Goal: Task Accomplishment & Management: Use online tool/utility

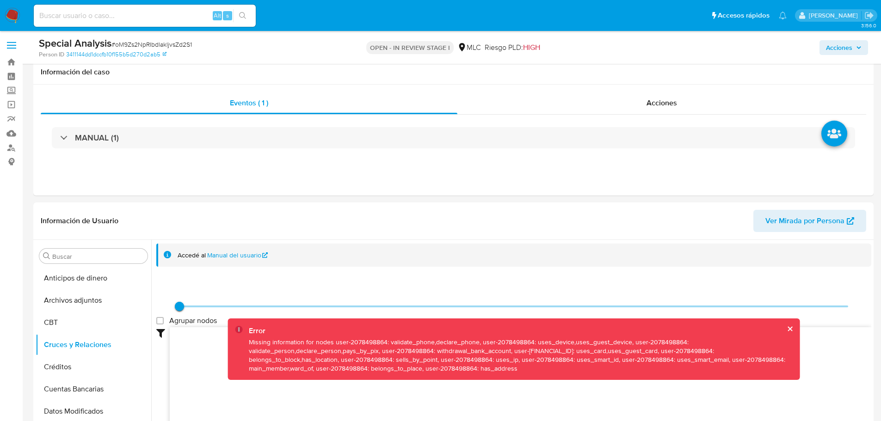
select select "10"
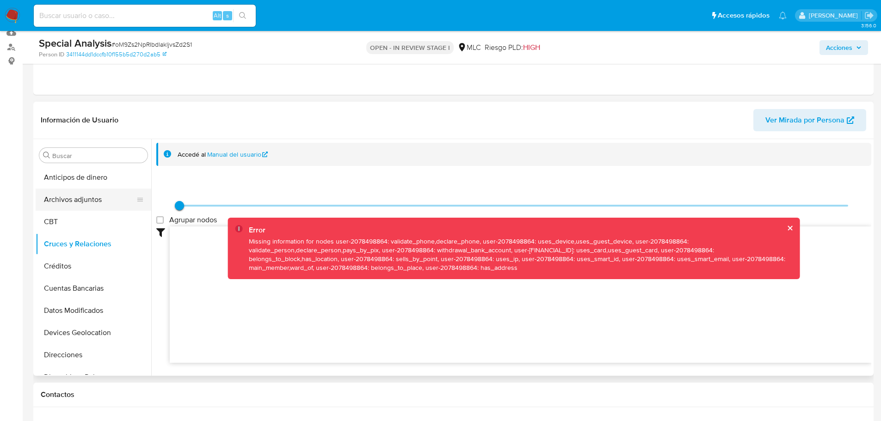
scroll to position [92, 0]
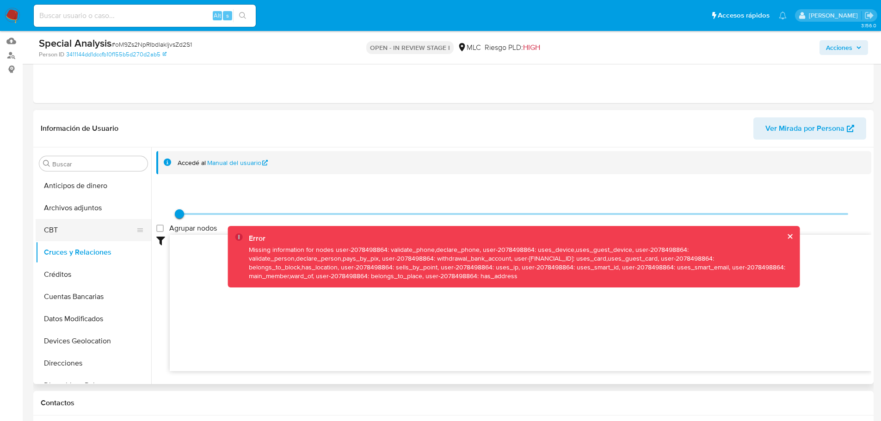
click at [85, 228] on button "CBT" at bounding box center [90, 230] width 108 height 22
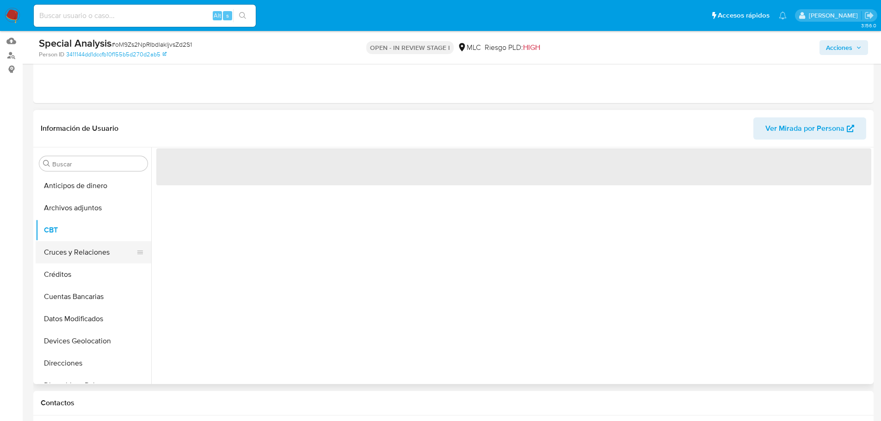
click at [85, 246] on button "Cruces y Relaciones" at bounding box center [90, 252] width 108 height 22
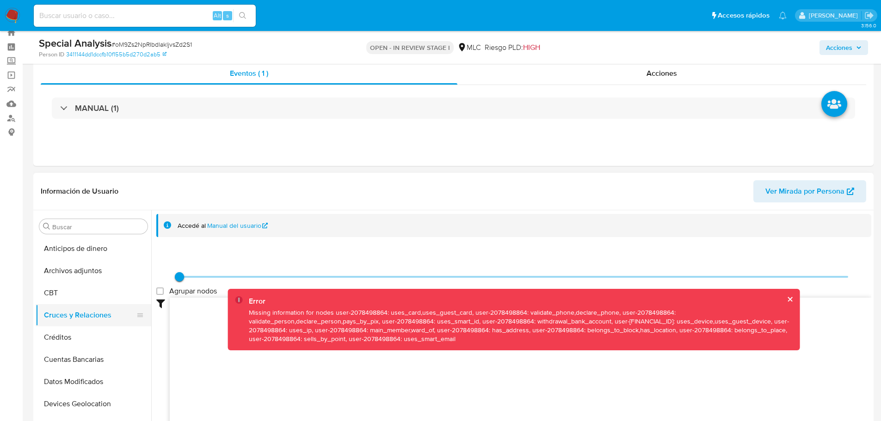
scroll to position [46, 0]
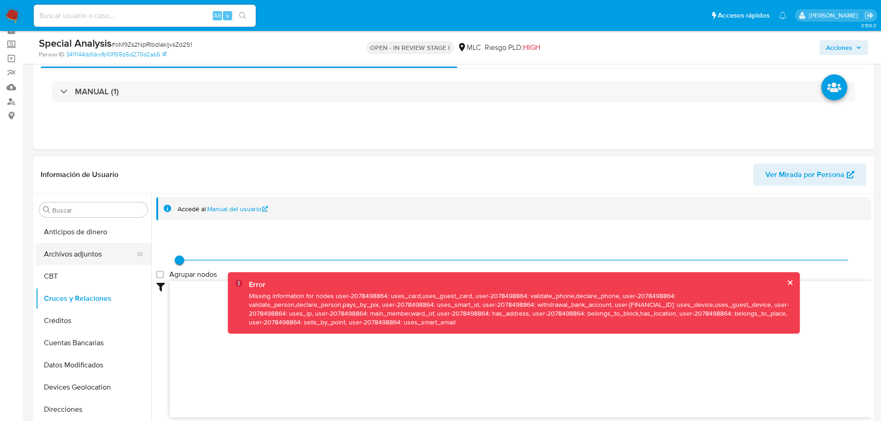
drag, startPoint x: 85, startPoint y: 249, endPoint x: 127, endPoint y: 248, distance: 42.1
click at [85, 249] on button "Archivos adjuntos" at bounding box center [90, 254] width 108 height 22
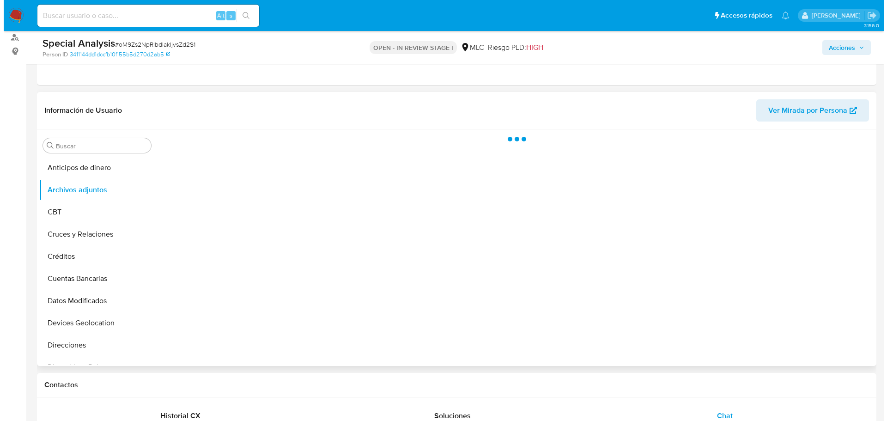
scroll to position [139, 0]
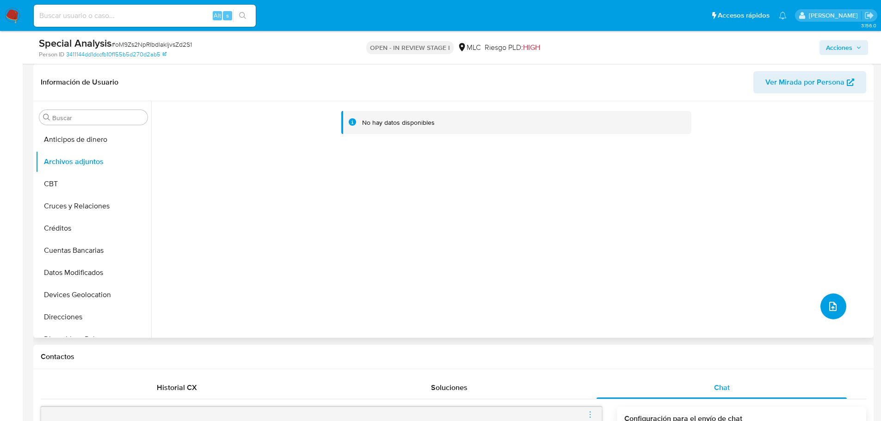
click at [827, 311] on icon "upload-file" at bounding box center [832, 306] width 11 height 11
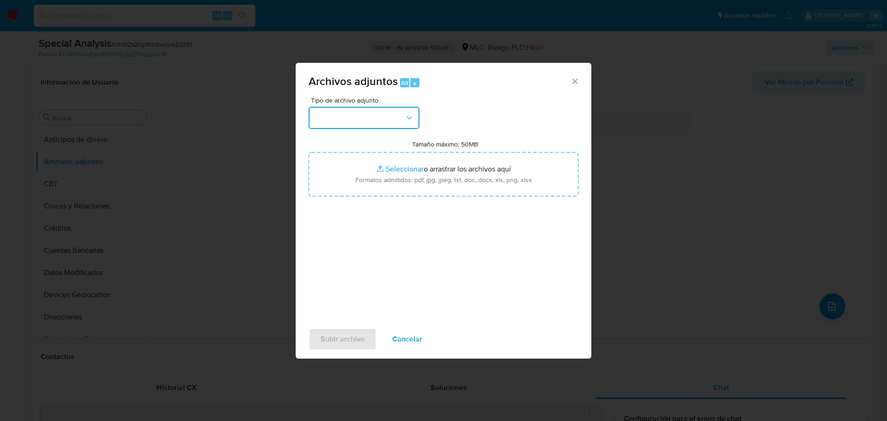
click at [378, 118] on button "button" at bounding box center [364, 118] width 111 height 22
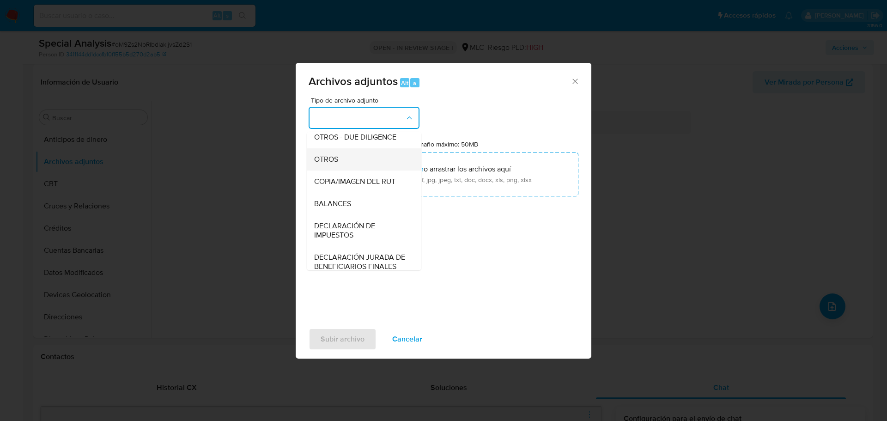
click at [333, 164] on span "OTROS" at bounding box center [326, 159] width 24 height 9
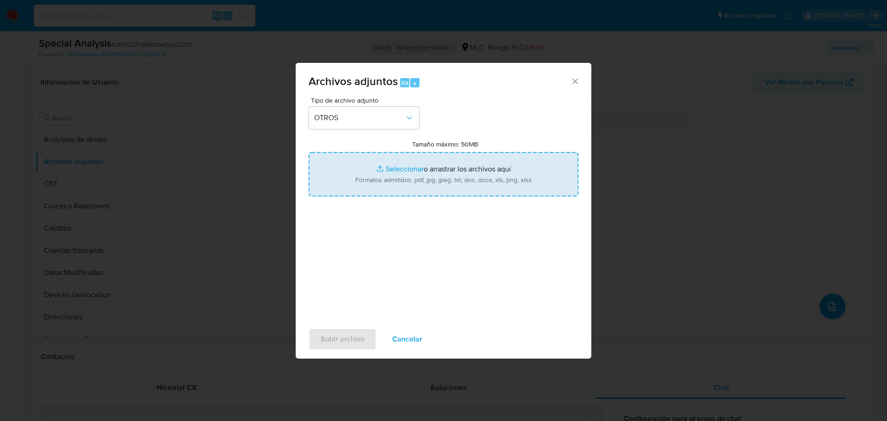
click at [408, 169] on input "Tamaño máximo: 50MB Seleccionar archivos" at bounding box center [444, 174] width 270 height 44
type input "C:\fakepath\2078498864 - 30_07_2025 TDA.xlsx"
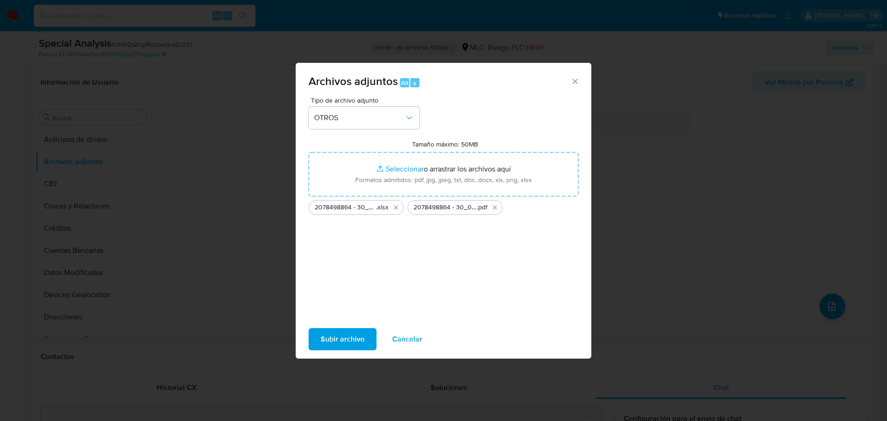
click at [356, 339] on span "Subir archivo" at bounding box center [343, 339] width 44 height 20
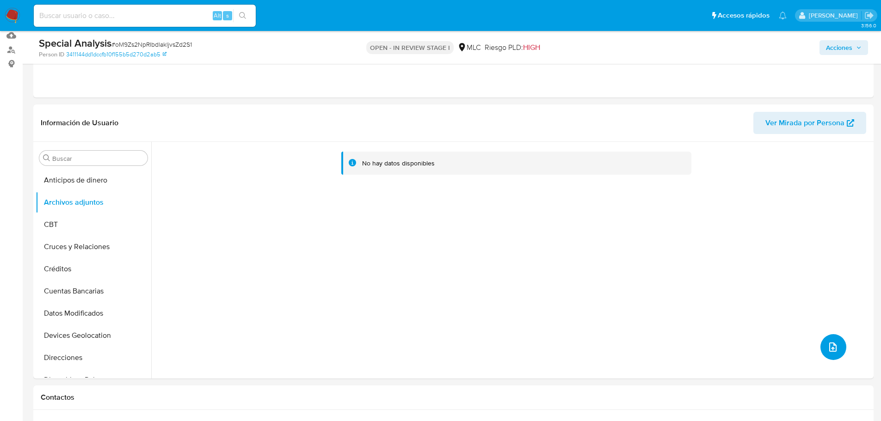
scroll to position [46, 0]
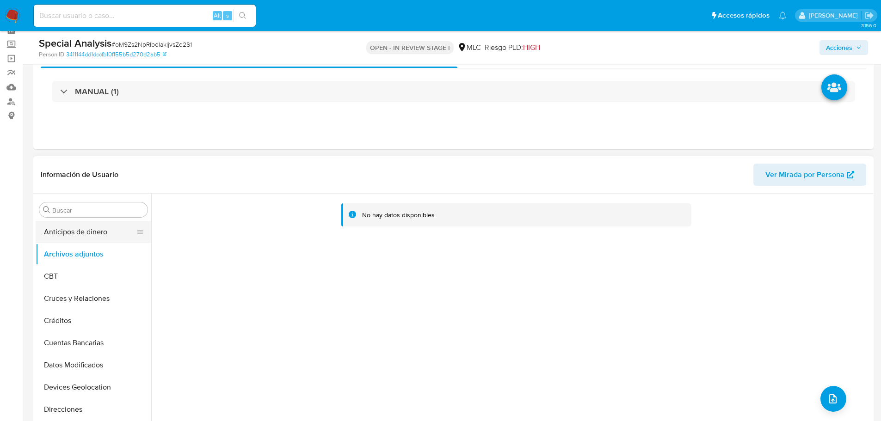
click at [74, 233] on button "Anticipos de dinero" at bounding box center [90, 232] width 108 height 22
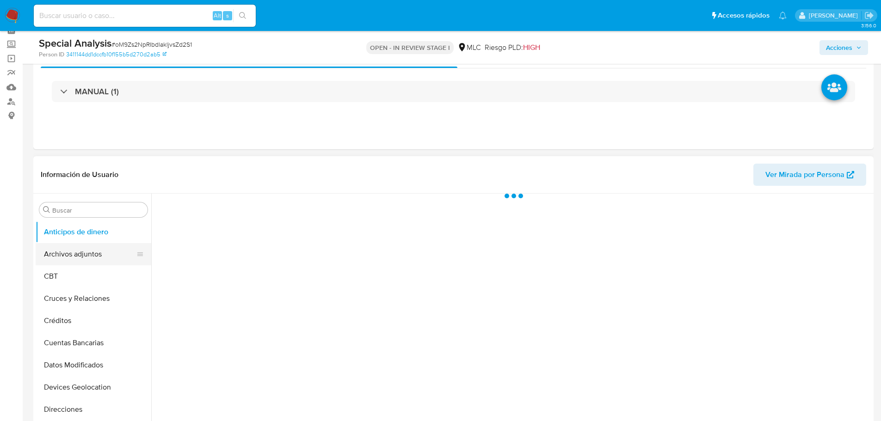
click at [77, 253] on button "Archivos adjuntos" at bounding box center [90, 254] width 108 height 22
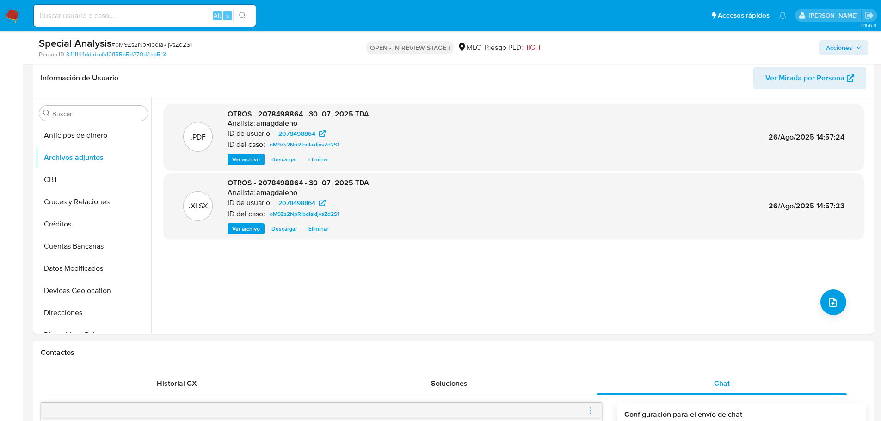
scroll to position [88, 0]
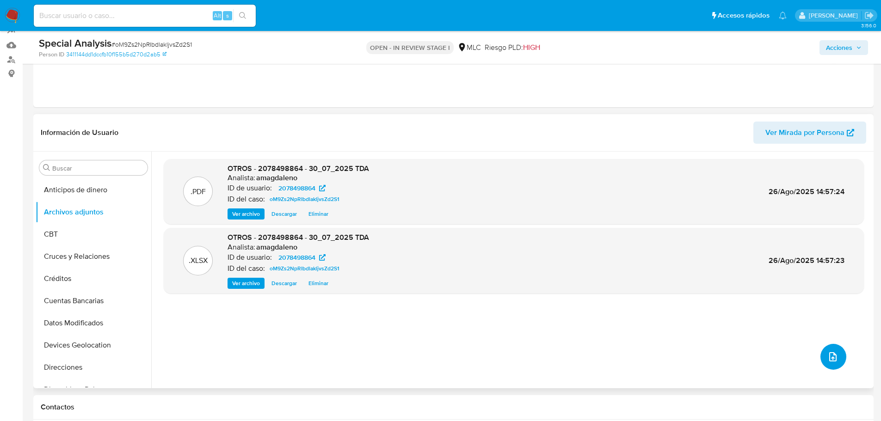
click at [832, 353] on icon "upload-file" at bounding box center [832, 356] width 11 height 11
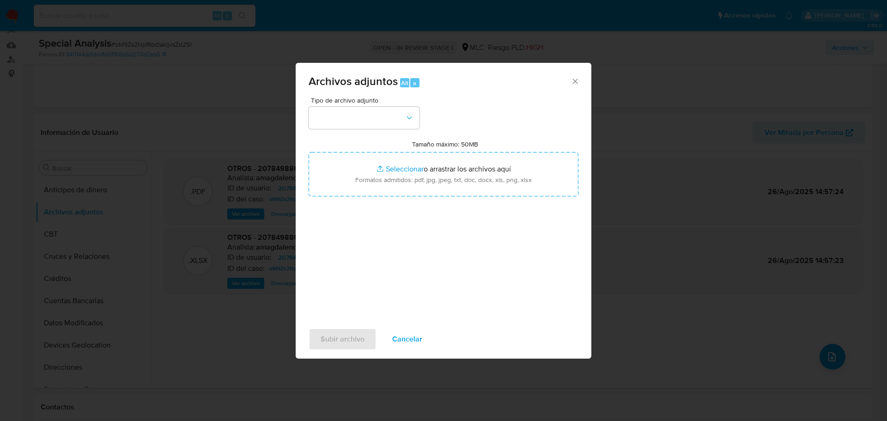
click at [680, 74] on div "Archivos adjuntos Alt a Tipo de archivo adjunto Tamaño máximo: 50MB Seleccionar…" at bounding box center [443, 210] width 887 height 421
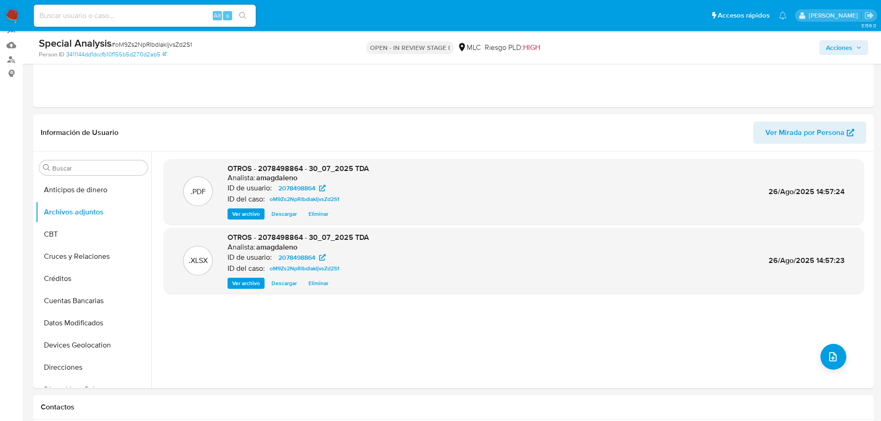
click at [832, 39] on div "Acciones" at bounding box center [731, 48] width 274 height 22
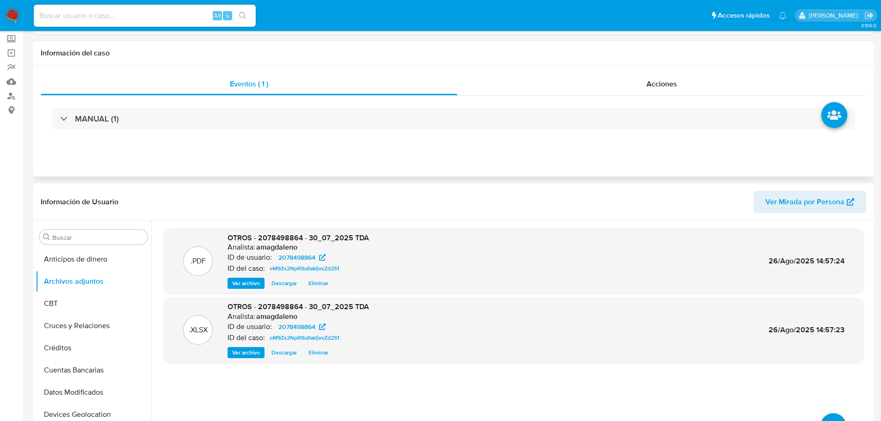
scroll to position [0, 0]
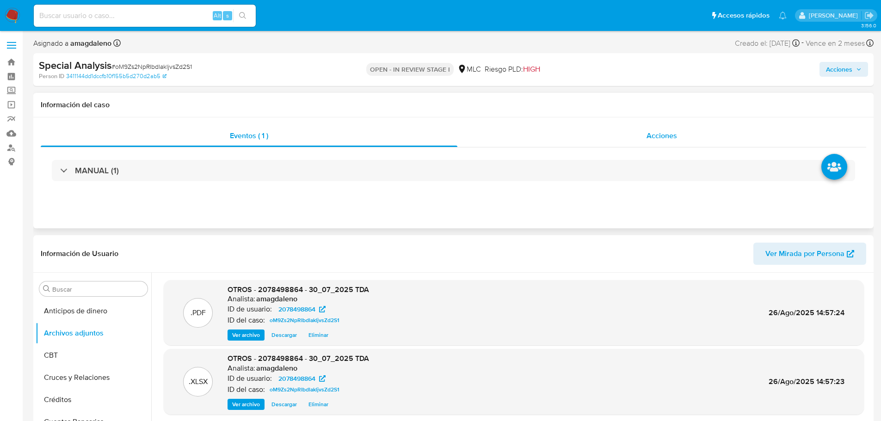
click at [523, 129] on div "Acciones" at bounding box center [661, 136] width 409 height 22
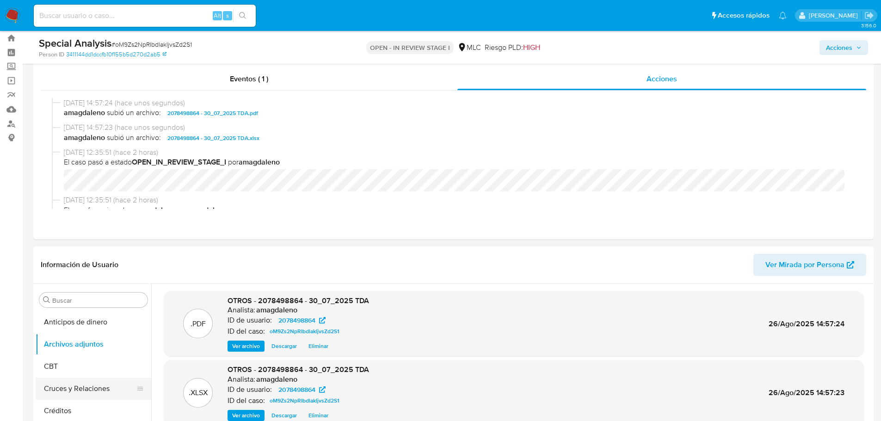
scroll to position [46, 0]
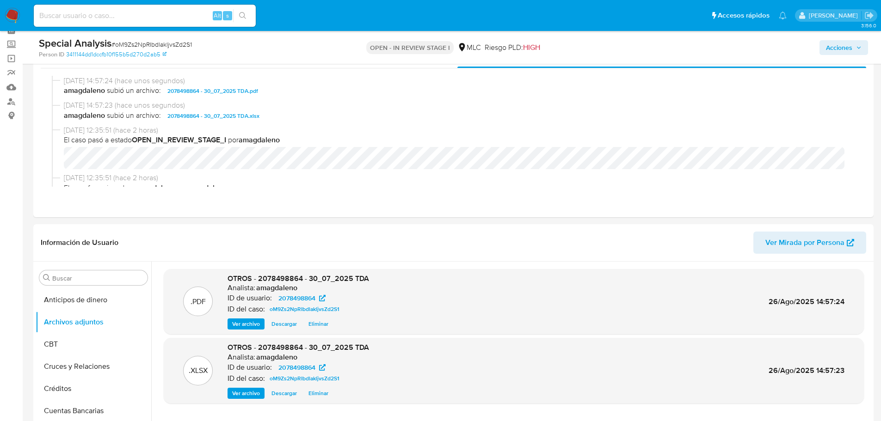
click at [835, 44] on span "Acciones" at bounding box center [839, 47] width 26 height 15
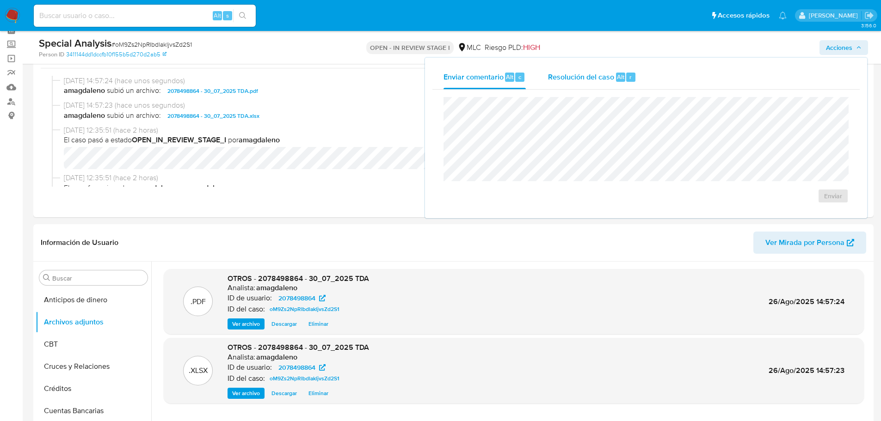
click at [561, 76] on span "Resolución del caso" at bounding box center [581, 76] width 66 height 11
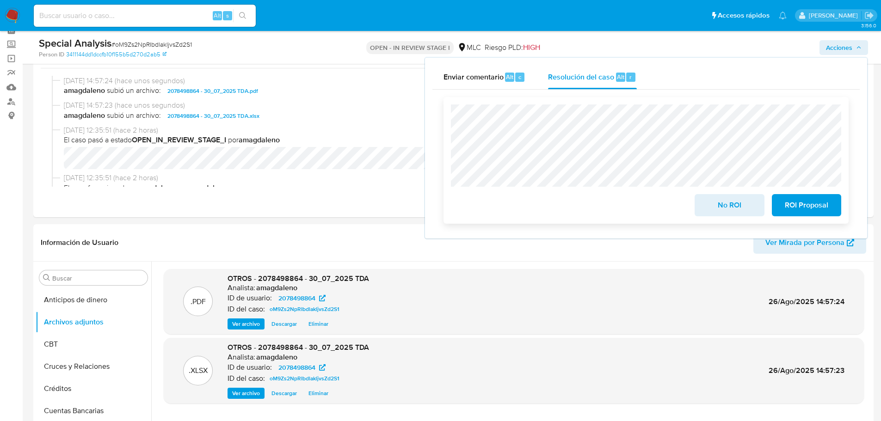
click at [808, 204] on span "ROI Proposal" at bounding box center [805, 205] width 45 height 20
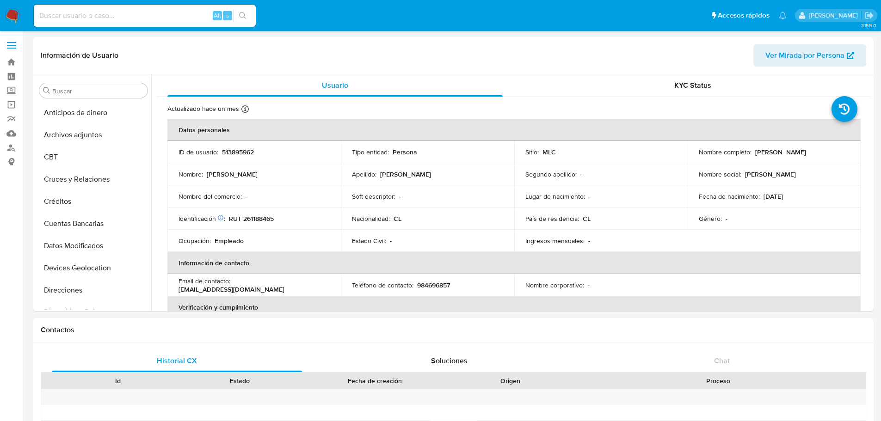
select select "10"
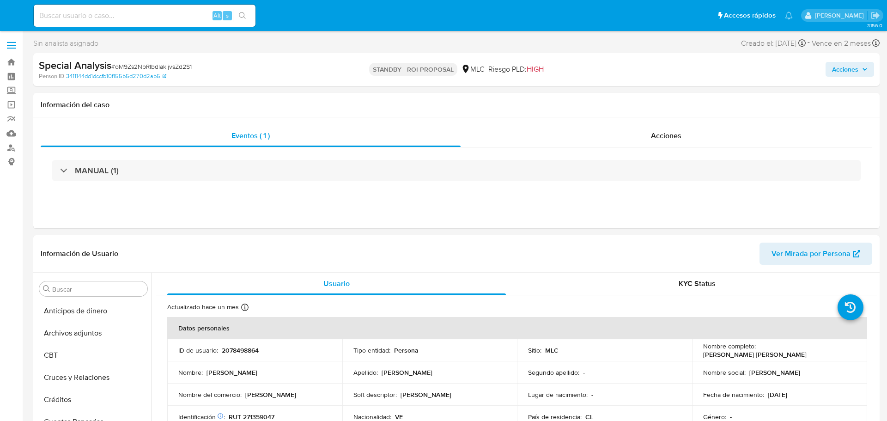
select select "10"
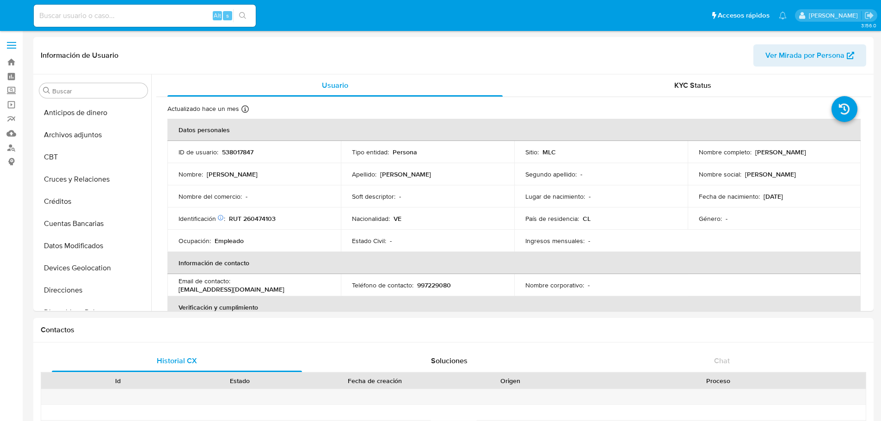
select select "10"
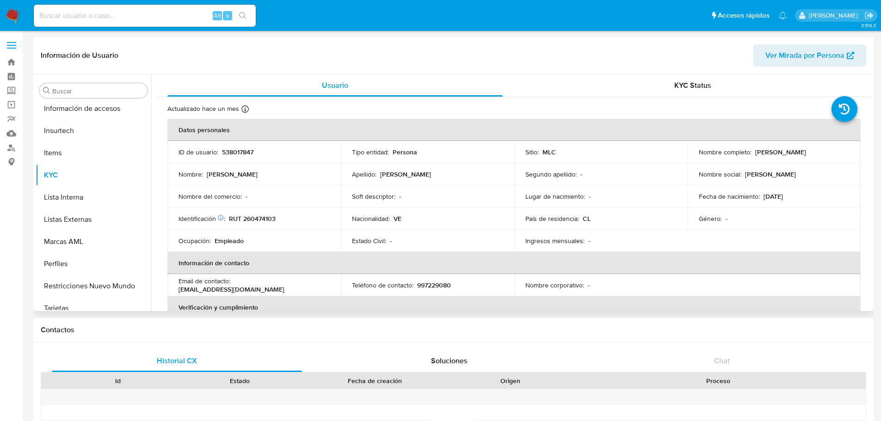
scroll to position [391, 0]
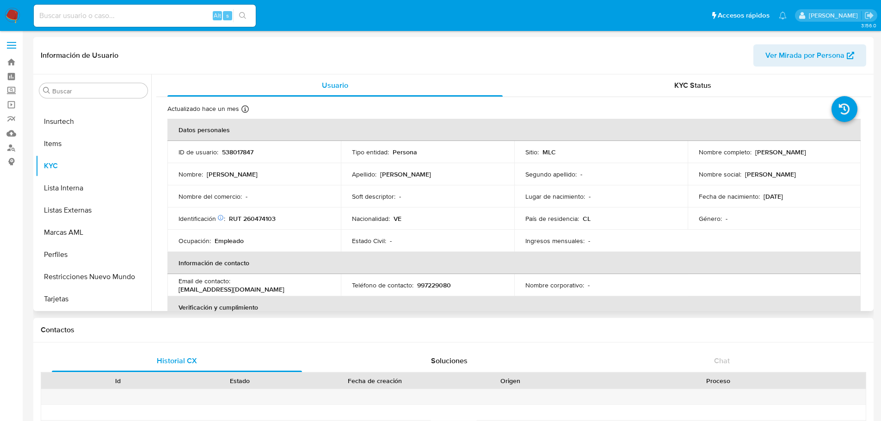
click at [765, 153] on p "[PERSON_NAME] [PERSON_NAME]" at bounding box center [780, 152] width 51 height 8
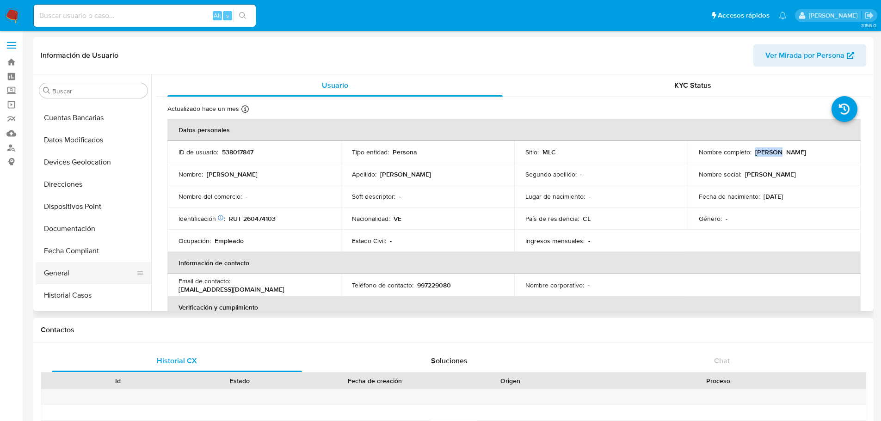
scroll to position [159, 0]
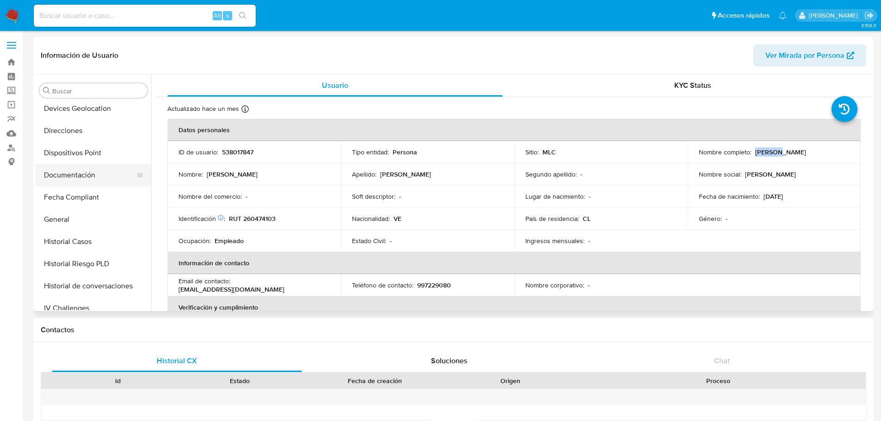
click at [84, 175] on button "Documentación" at bounding box center [90, 175] width 108 height 22
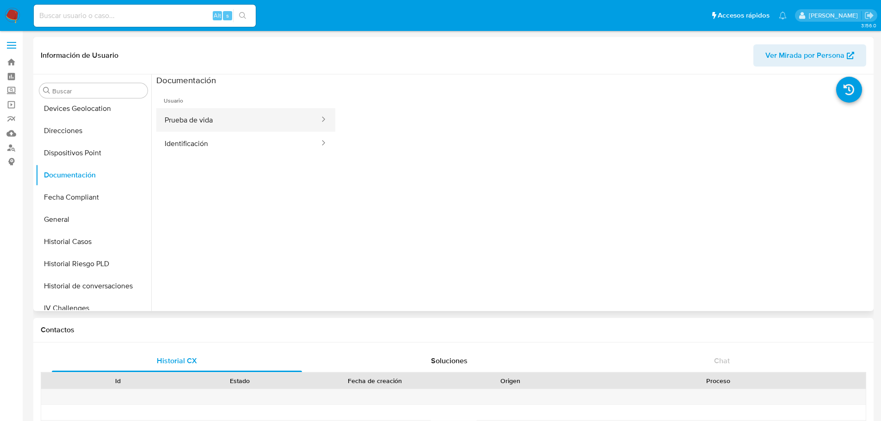
click at [198, 122] on button "Prueba de vida" at bounding box center [238, 120] width 164 height 24
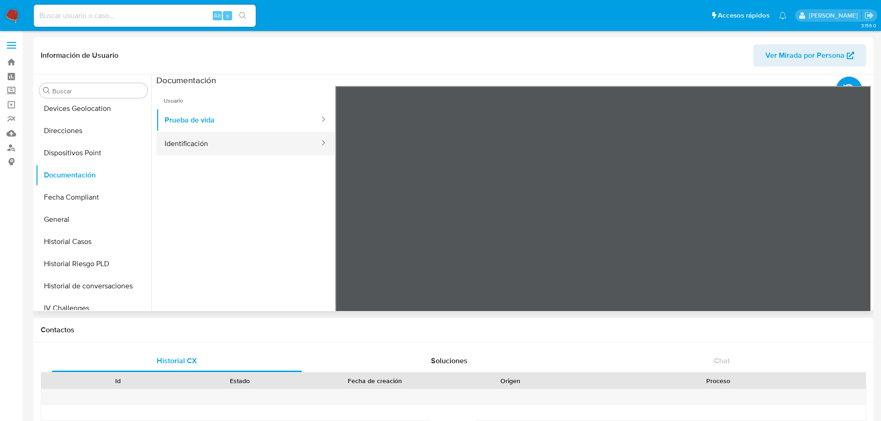
click at [195, 146] on button "Identificación" at bounding box center [238, 144] width 164 height 24
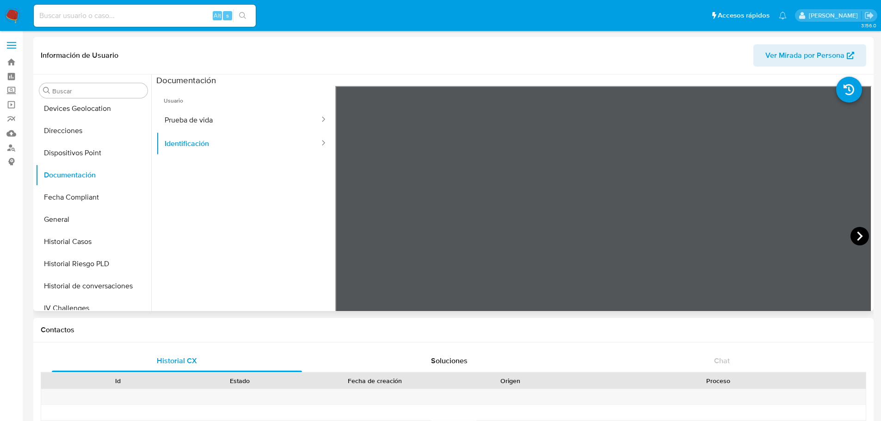
click at [853, 235] on icon at bounding box center [859, 236] width 18 height 18
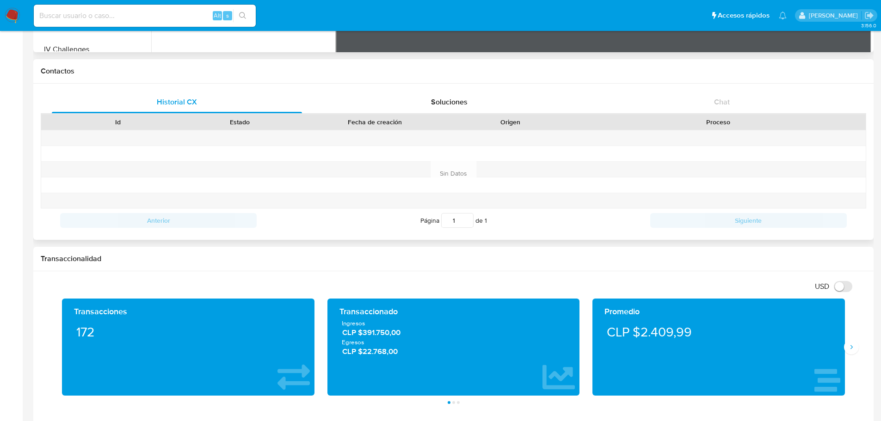
scroll to position [139, 0]
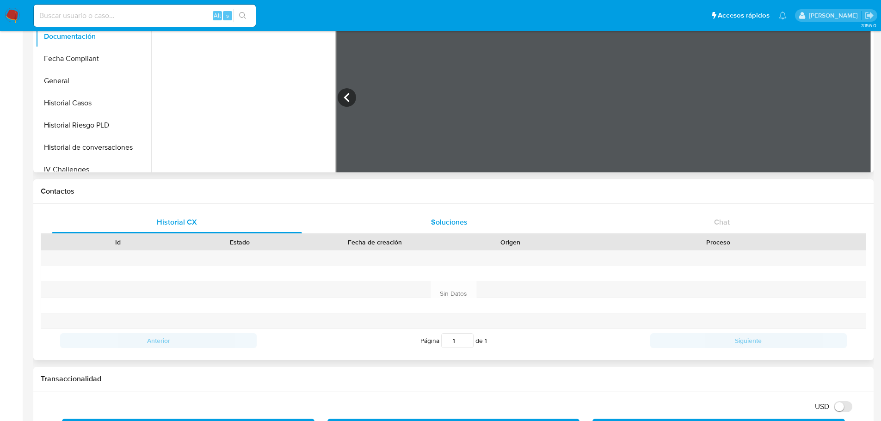
click at [431, 227] on span "Soluciones" at bounding box center [449, 222] width 37 height 11
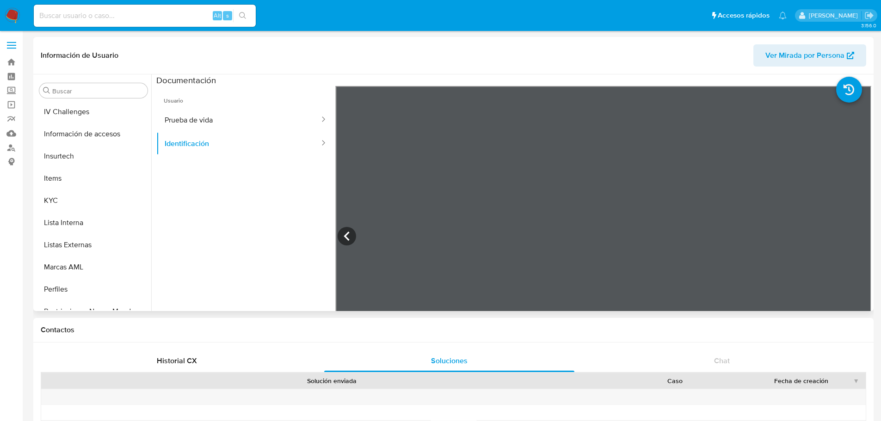
scroll to position [391, 0]
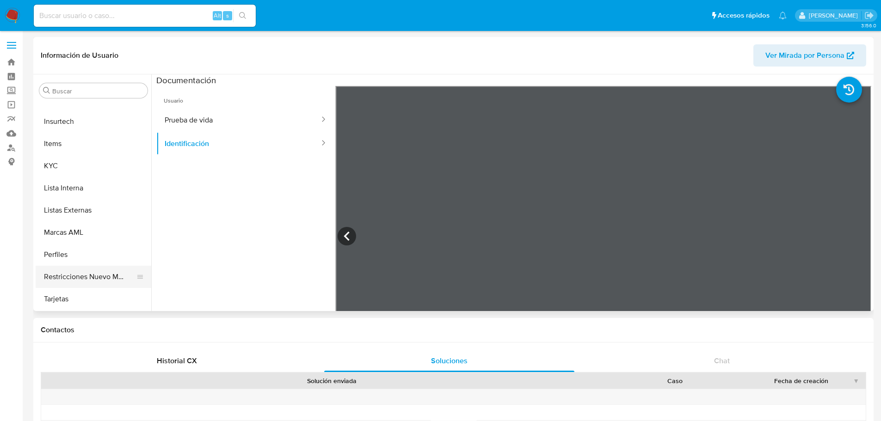
click at [92, 280] on button "Restricciones Nuevo Mundo" at bounding box center [90, 277] width 108 height 22
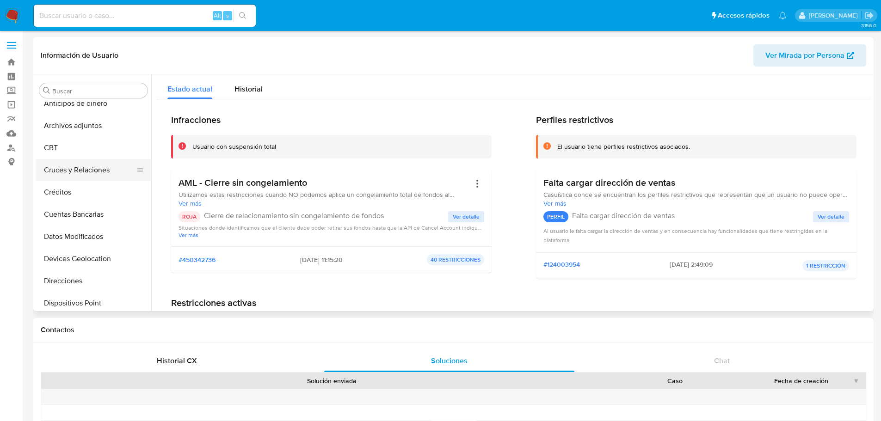
scroll to position [0, 0]
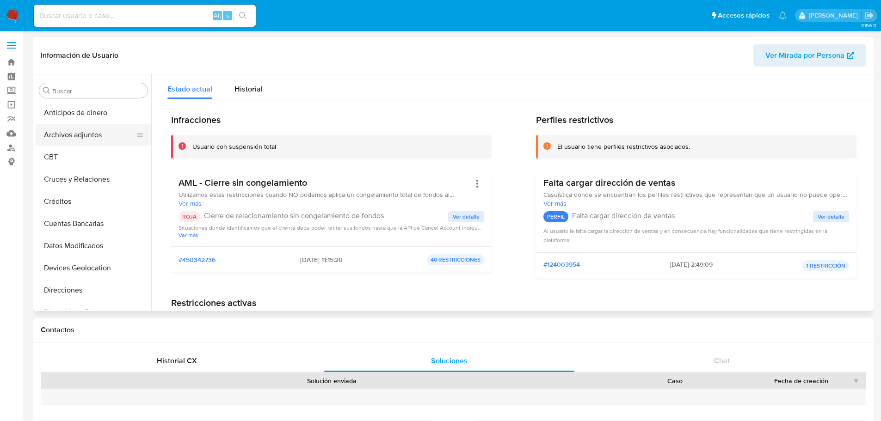
click at [86, 133] on button "Archivos adjuntos" at bounding box center [90, 135] width 108 height 22
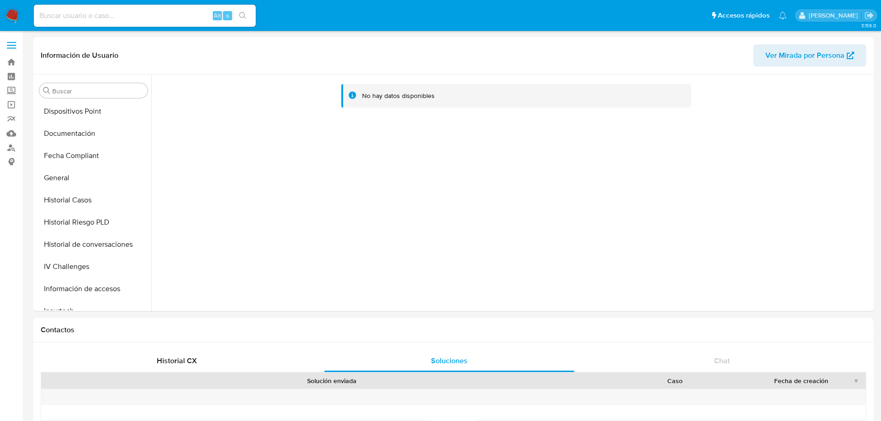
scroll to position [277, 0]
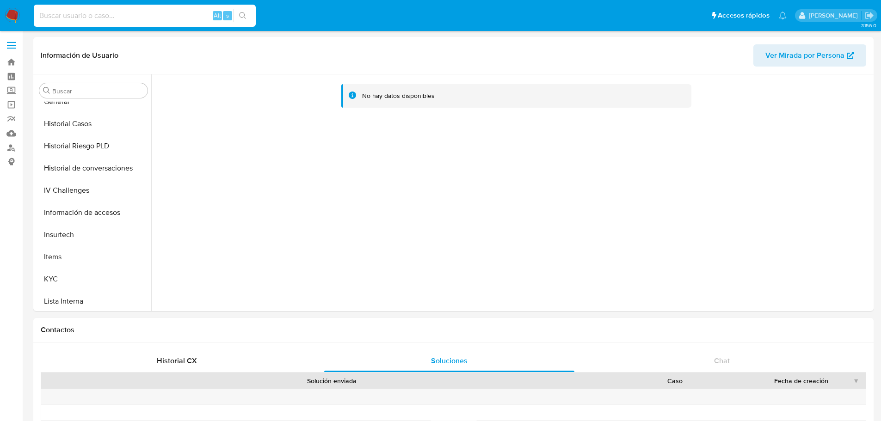
click at [151, 16] on input at bounding box center [145, 16] width 222 height 12
paste input "P79v5wG1Sv4148BRI702iwNk"
type input "P79v5wG1Sv4148BRI702iwNk"
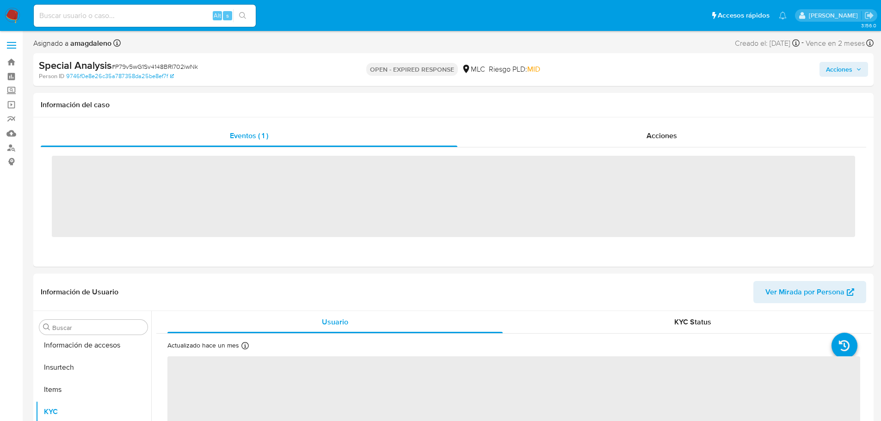
scroll to position [391, 0]
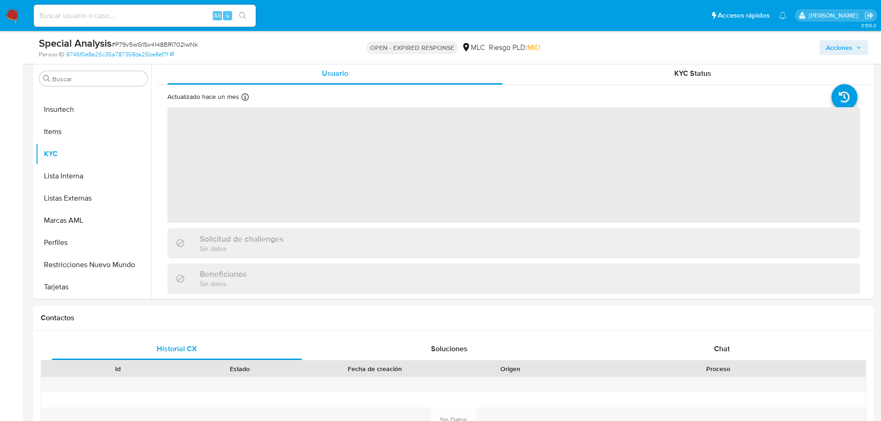
select select "10"
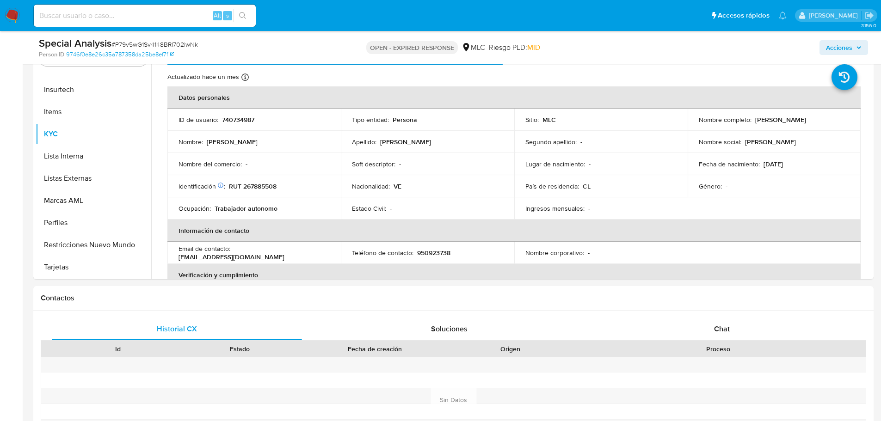
scroll to position [208, 0]
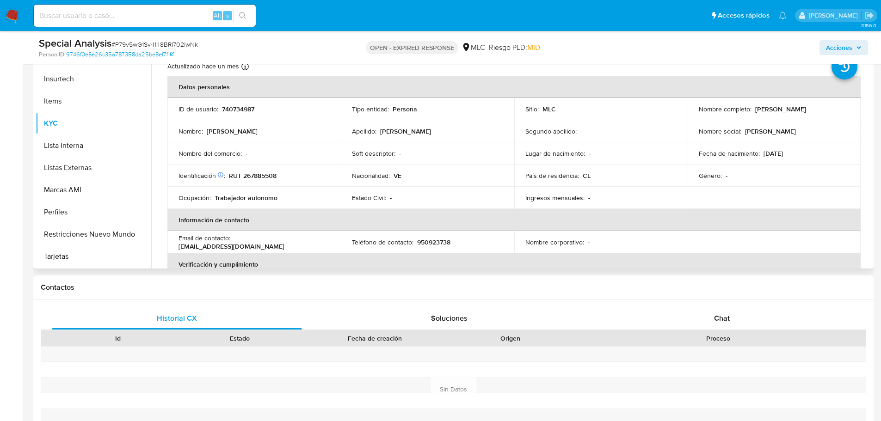
click at [263, 173] on p "RUT 267885508" at bounding box center [253, 175] width 48 height 8
copy p "267885508"
click at [260, 177] on p "RUT 267885508" at bounding box center [253, 175] width 48 height 8
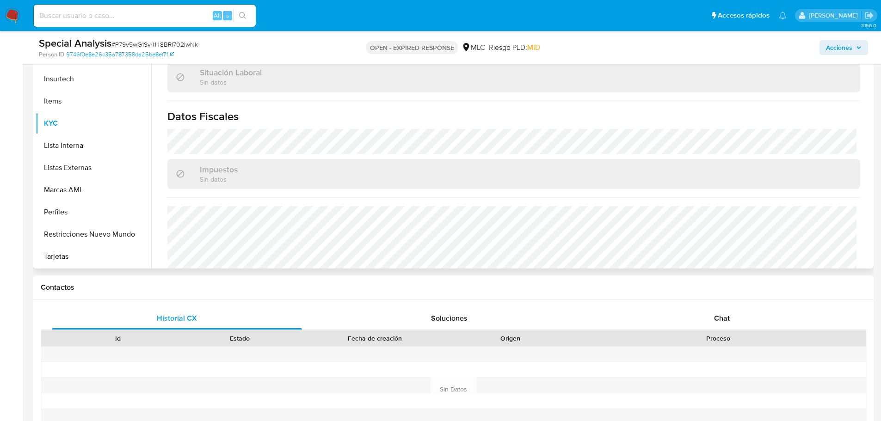
scroll to position [462, 0]
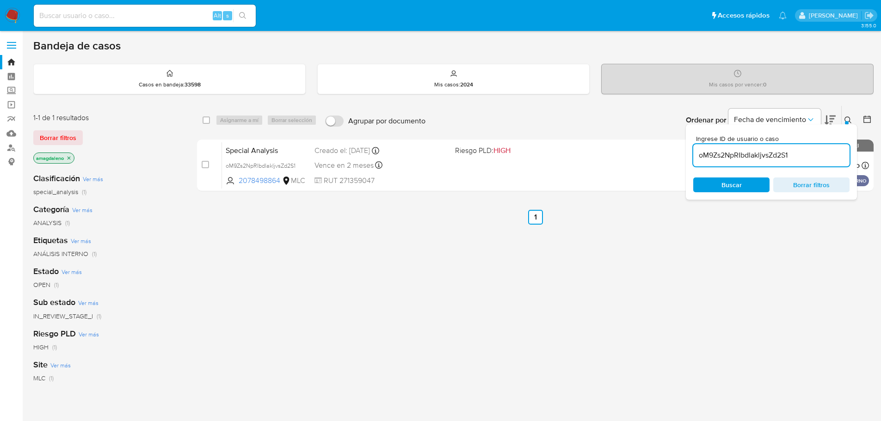
click at [734, 147] on div "oM9Zs2NpRIbdlakljvsZd2S1" at bounding box center [771, 155] width 156 height 22
click at [734, 148] on div "oM9Zs2NpRIbdlakljvsZd2S1" at bounding box center [771, 155] width 156 height 22
click at [734, 157] on input "oM9Zs2NpRIbdlakljvsZd2S1" at bounding box center [771, 155] width 156 height 12
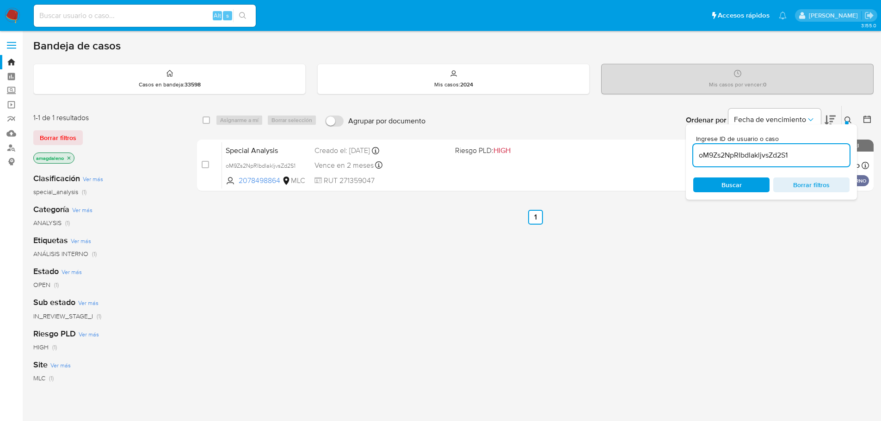
paste input "X8uht95w8WpPcdrwEscAkKTH"
type input "X8uht95w8WpPcdrwEscAkKTH"
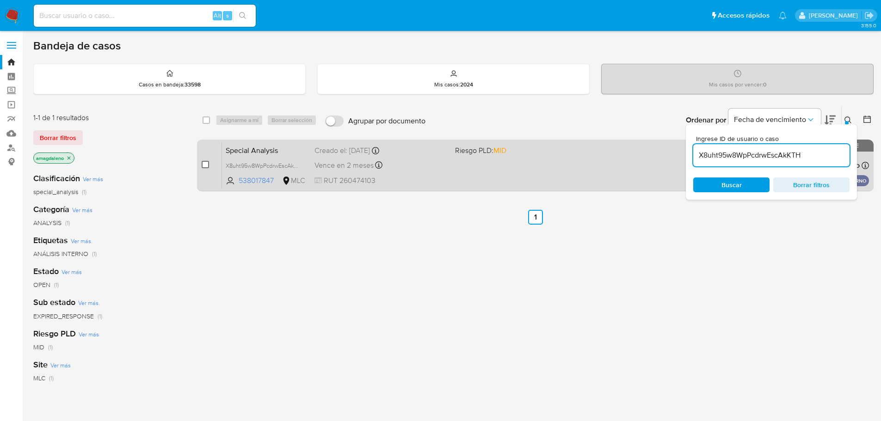
click at [203, 163] on input "checkbox" at bounding box center [205, 164] width 7 height 7
checkbox input "true"
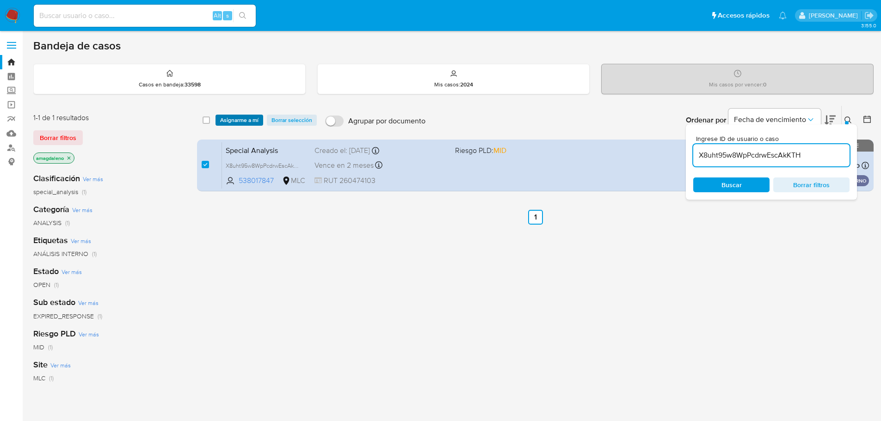
click at [239, 122] on span "Asignarme a mí" at bounding box center [239, 120] width 38 height 9
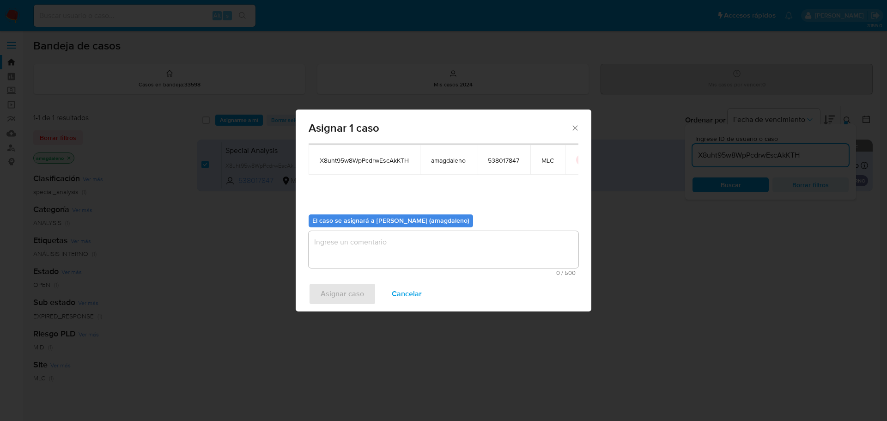
scroll to position [48, 0]
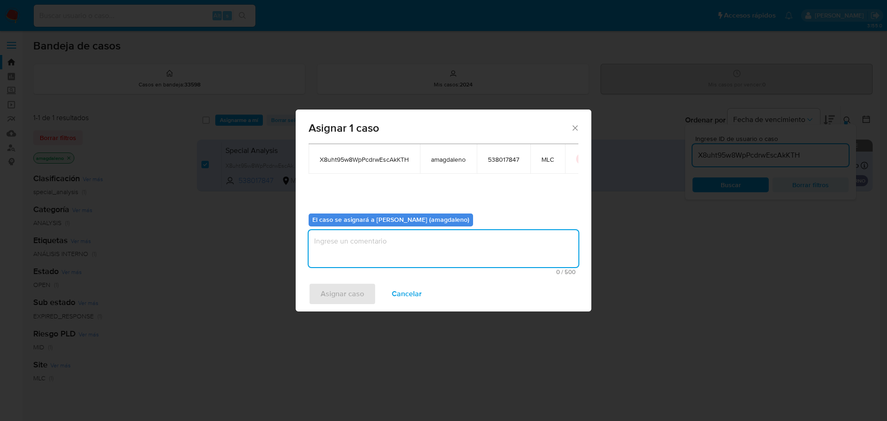
click at [469, 242] on textarea "assign-modal" at bounding box center [444, 248] width 270 height 37
type textarea "."
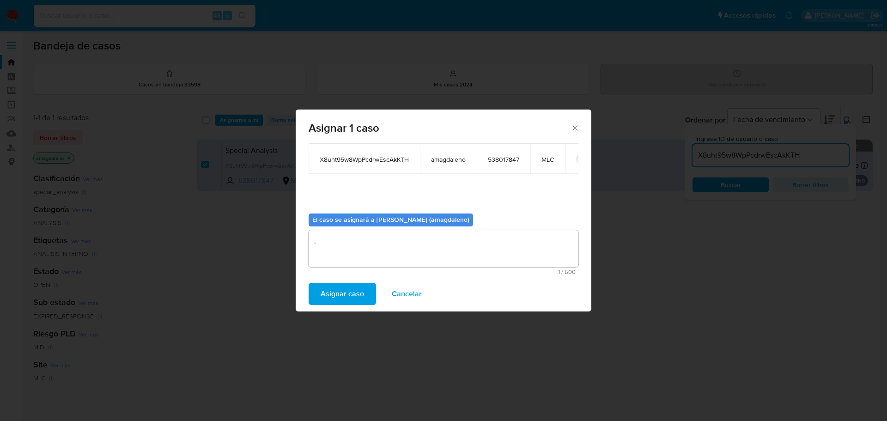
click at [343, 296] on span "Asignar caso" at bounding box center [342, 294] width 43 height 20
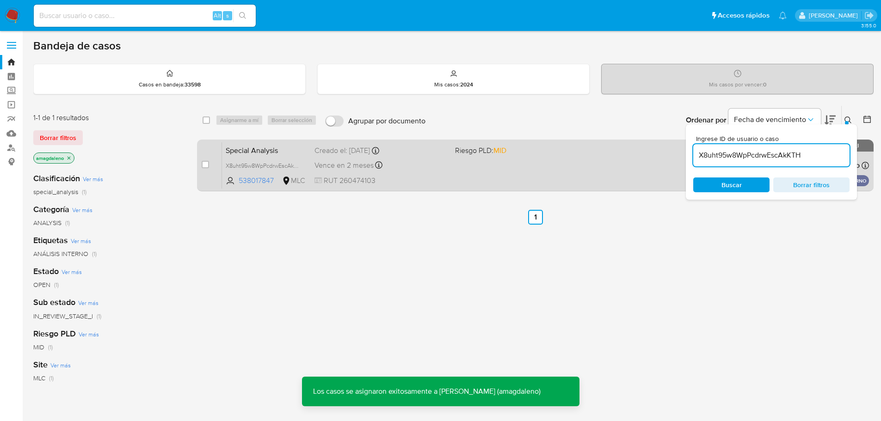
click at [423, 168] on div "Vence en 2 meses Vence el 13/10/2025 11:14:10" at bounding box center [380, 165] width 133 height 12
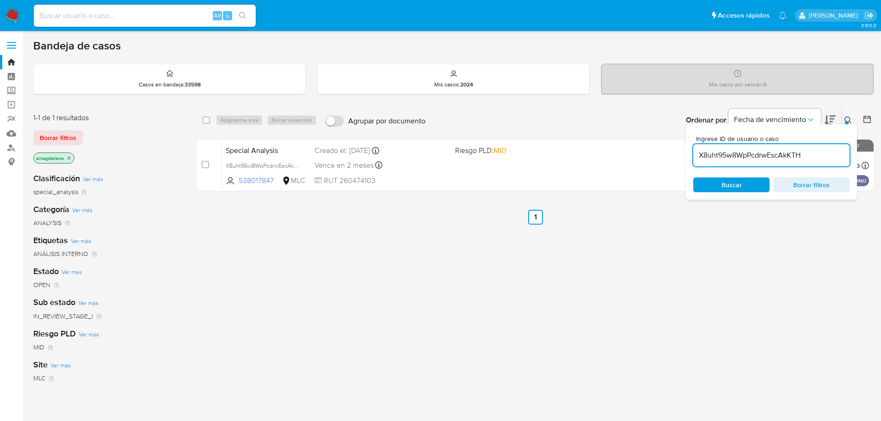
click at [772, 150] on input "X8uht95w8WpPcdrwEscAkKTH" at bounding box center [771, 155] width 156 height 12
paste input "P79v5wG1Sv4148BRI702iwNk"
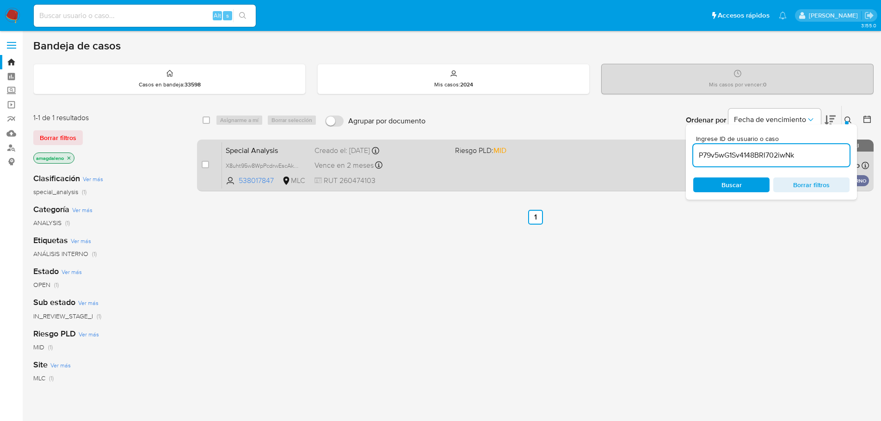
type input "P79v5wG1Sv4148BRI702iwNk"
click at [205, 164] on input "checkbox" at bounding box center [205, 164] width 7 height 7
checkbox input "true"
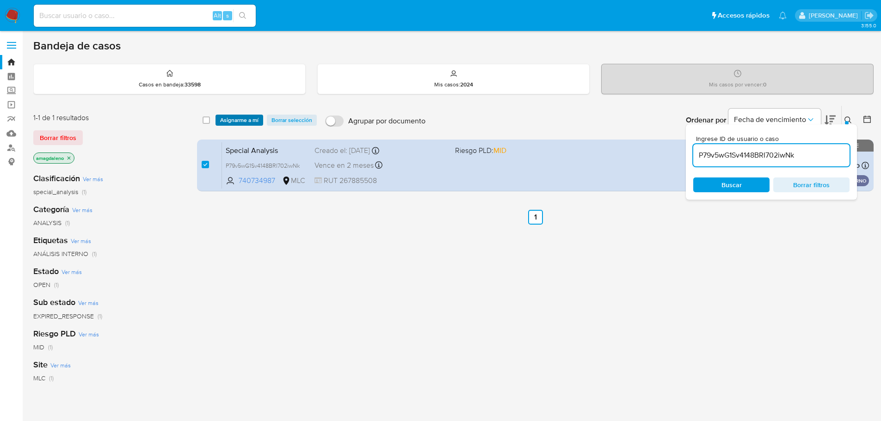
click at [238, 120] on span "Asignarme a mí" at bounding box center [239, 120] width 38 height 9
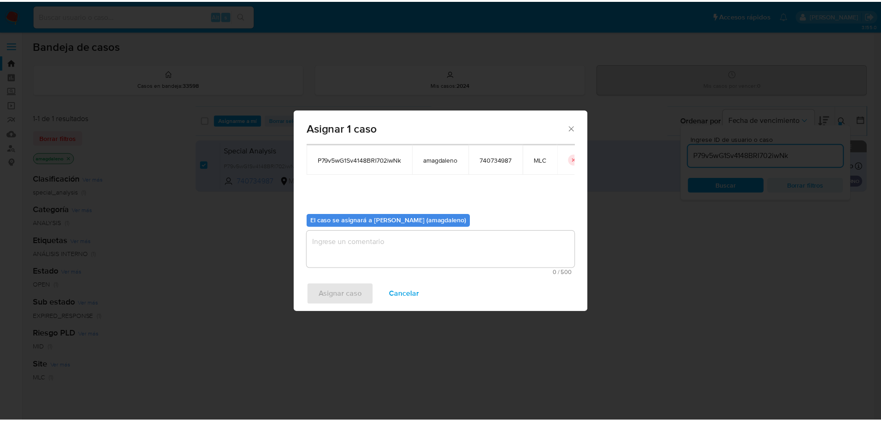
scroll to position [48, 0]
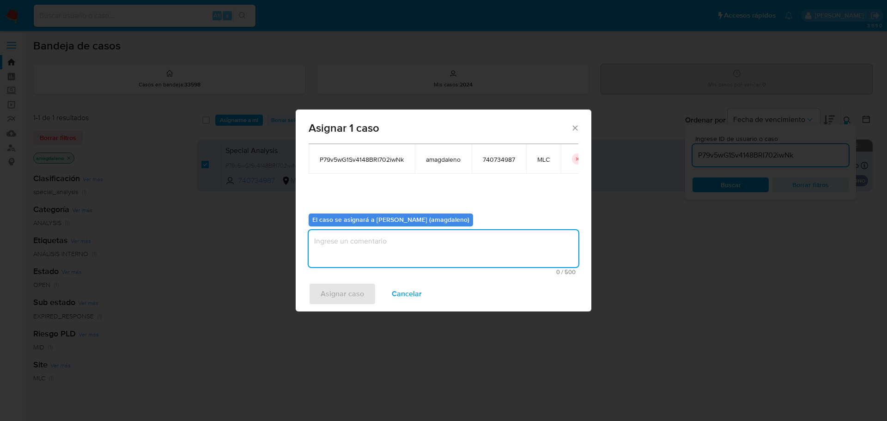
click at [456, 248] on textarea "assign-modal" at bounding box center [444, 248] width 270 height 37
type textarea "."
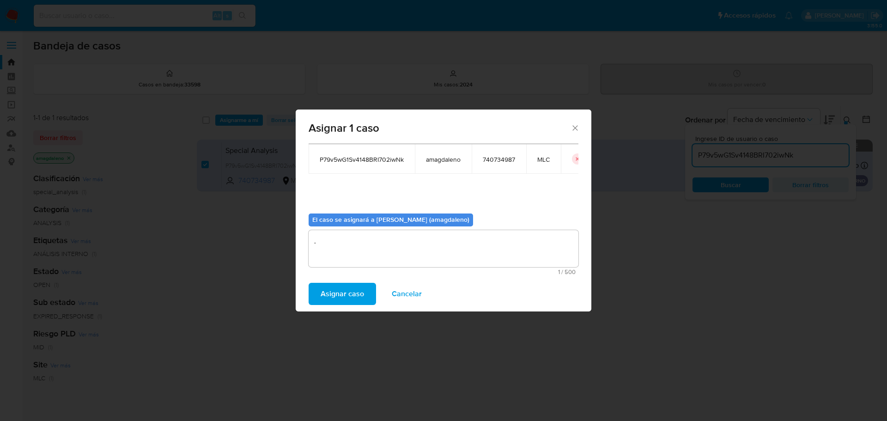
click at [335, 294] on span "Asignar caso" at bounding box center [342, 294] width 43 height 20
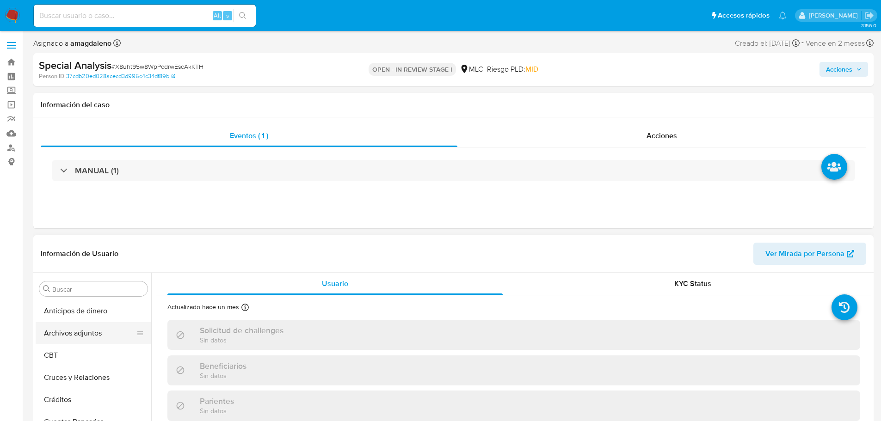
select select "10"
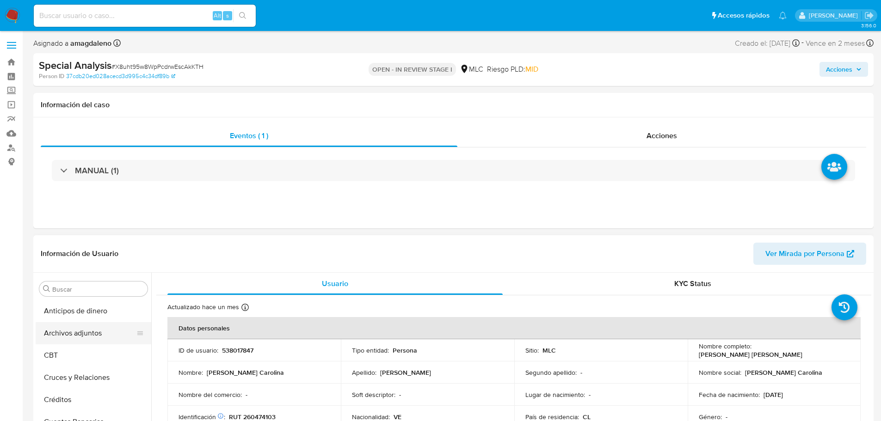
click at [87, 327] on button "Archivos adjuntos" at bounding box center [90, 333] width 108 height 22
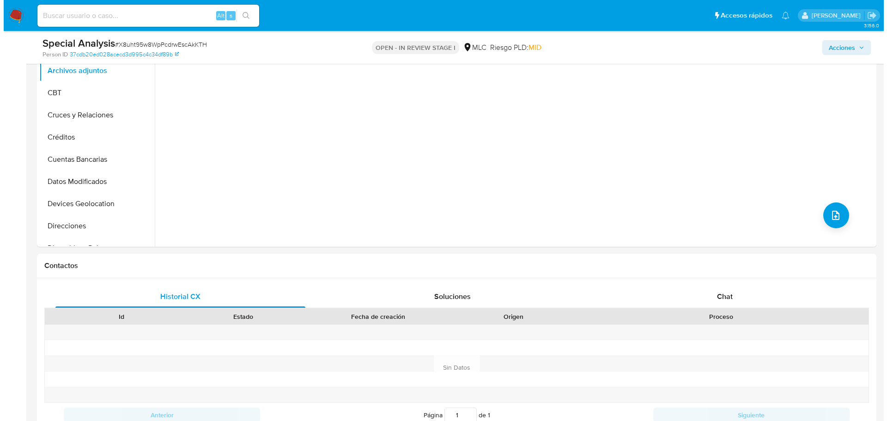
scroll to position [193, 0]
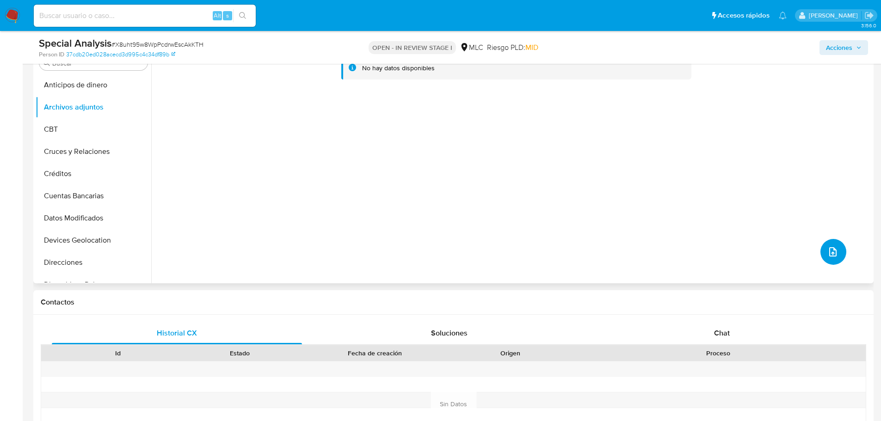
click at [829, 256] on icon "upload-file" at bounding box center [832, 251] width 7 height 9
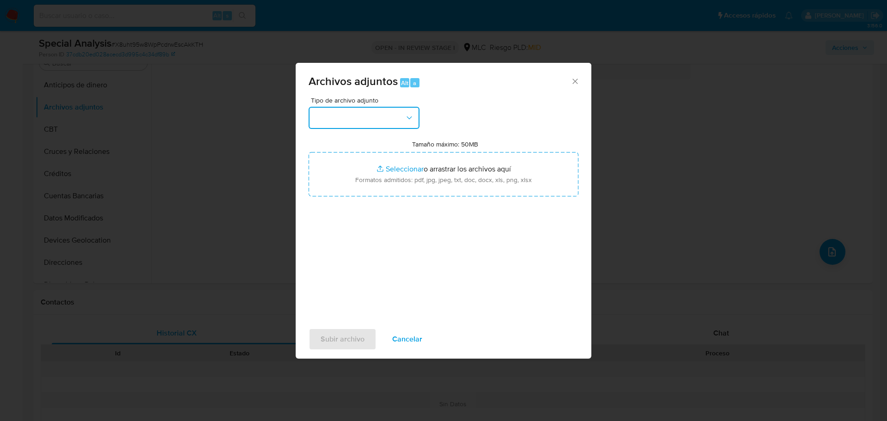
click at [392, 117] on button "button" at bounding box center [364, 118] width 111 height 22
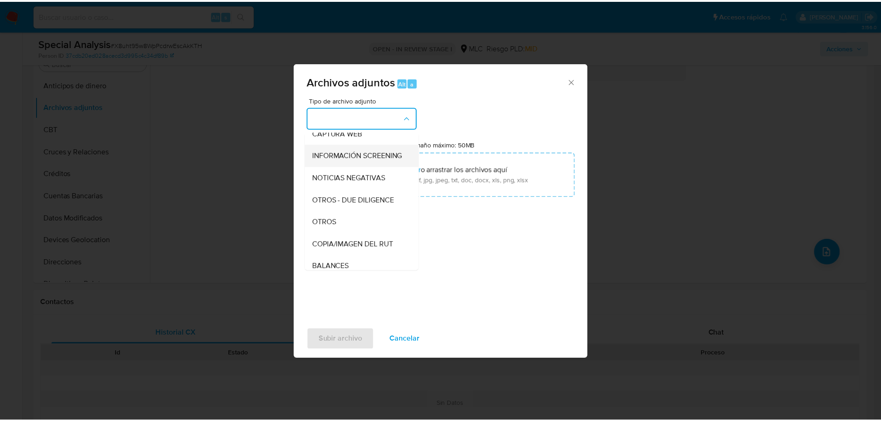
scroll to position [92, 0]
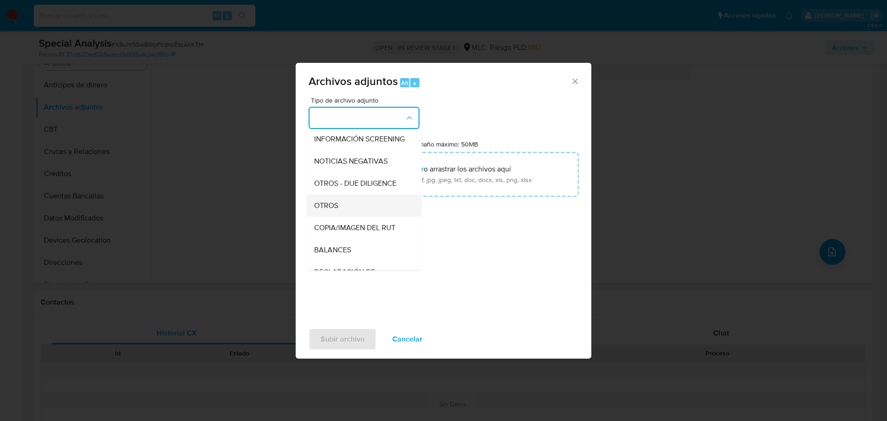
click at [346, 204] on div "OTROS" at bounding box center [361, 206] width 94 height 22
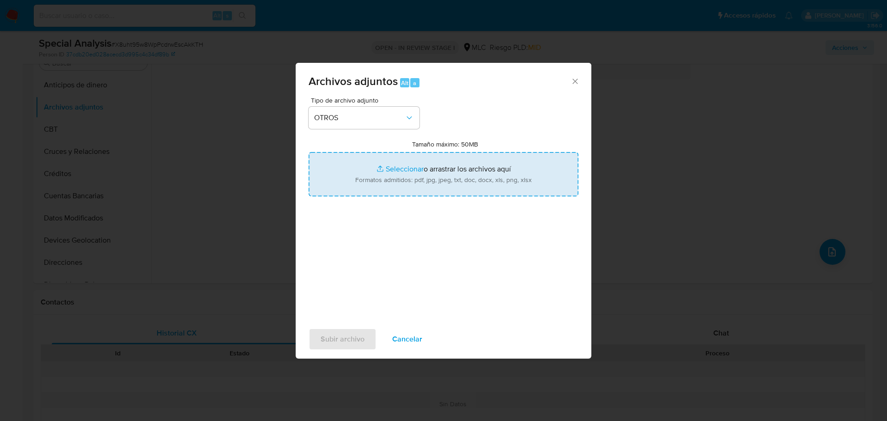
click at [401, 168] on input "Tamaño máximo: 50MB Seleccionar archivos" at bounding box center [444, 174] width 270 height 44
click at [406, 170] on input "Tamaño máximo: 50MB Seleccionar archivos" at bounding box center [444, 174] width 270 height 44
type input "C:\fakepath\538017847 - 30_07_2025 TDA.pdf"
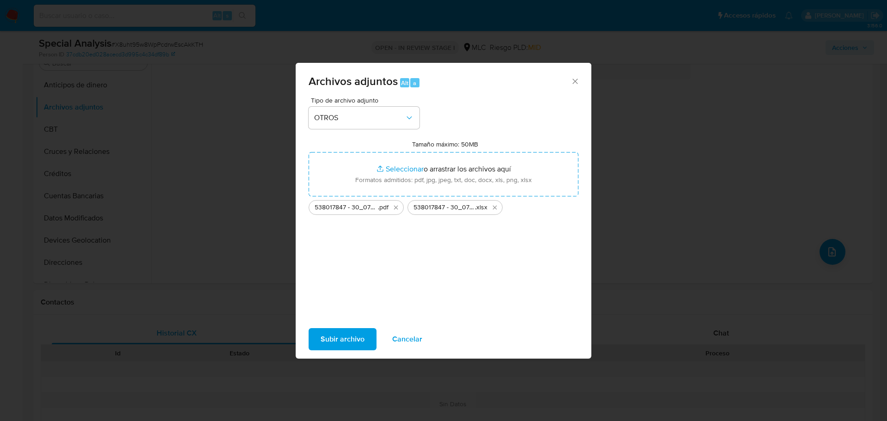
click at [333, 331] on span "Subir archivo" at bounding box center [343, 339] width 44 height 20
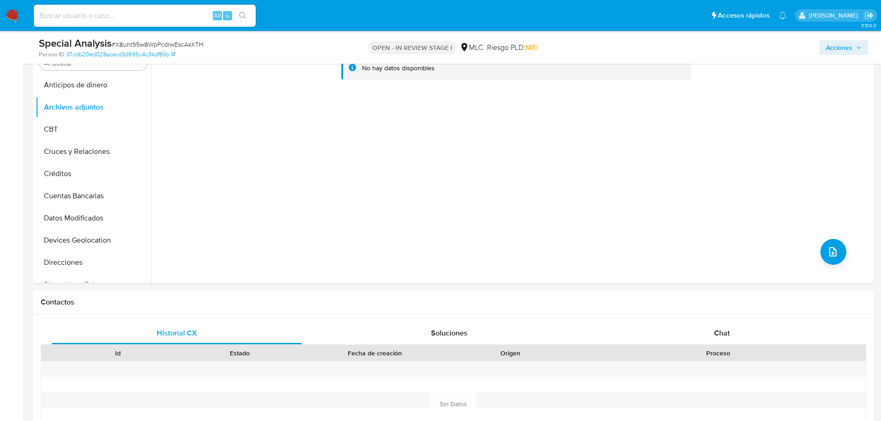
click at [824, 43] on button "Acciones" at bounding box center [843, 47] width 49 height 15
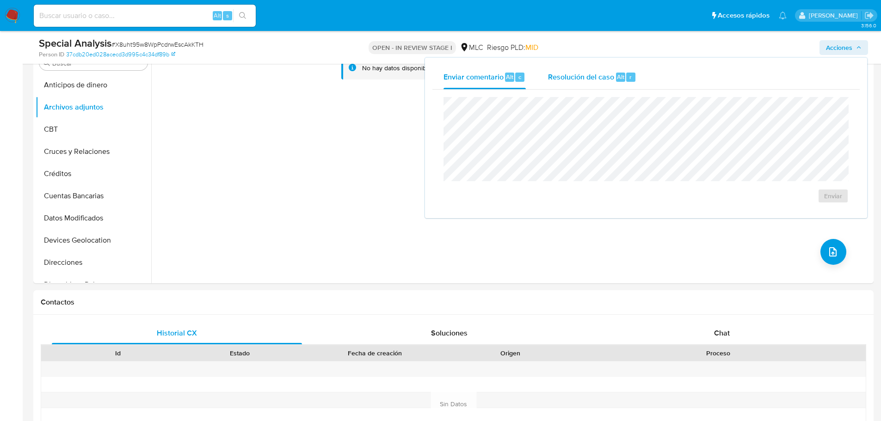
click at [595, 78] on span "Resolución del caso" at bounding box center [581, 76] width 66 height 11
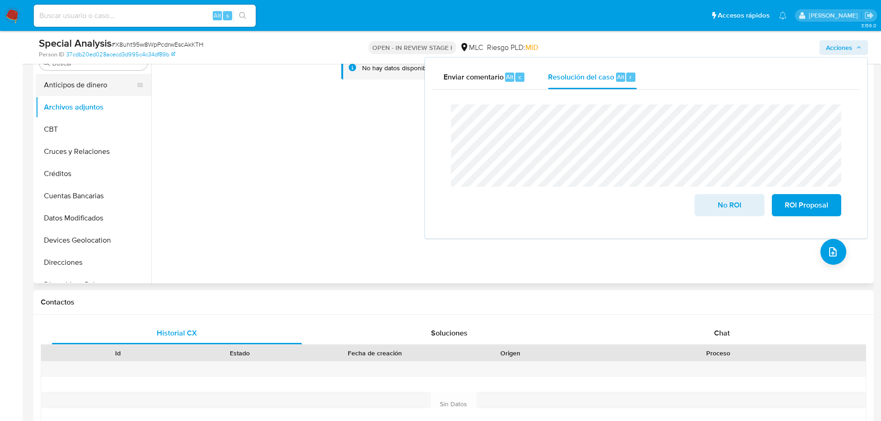
click at [85, 82] on button "Anticipos de dinero" at bounding box center [90, 85] width 108 height 22
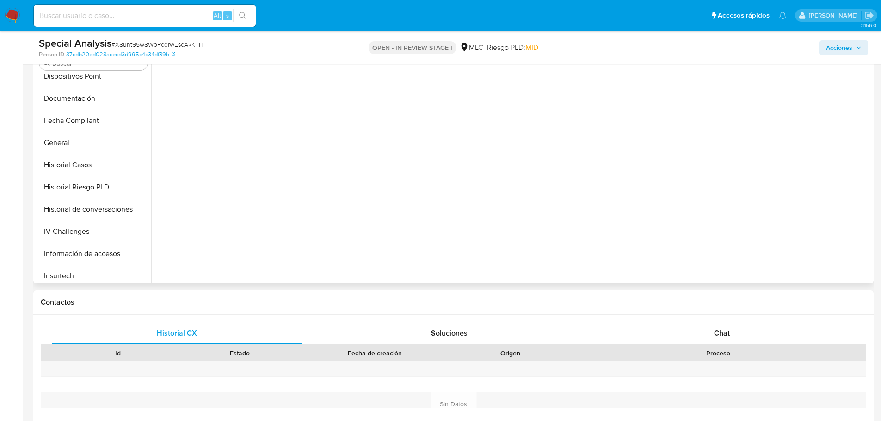
scroll to position [206, 0]
click at [92, 142] on button "General" at bounding box center [90, 145] width 108 height 22
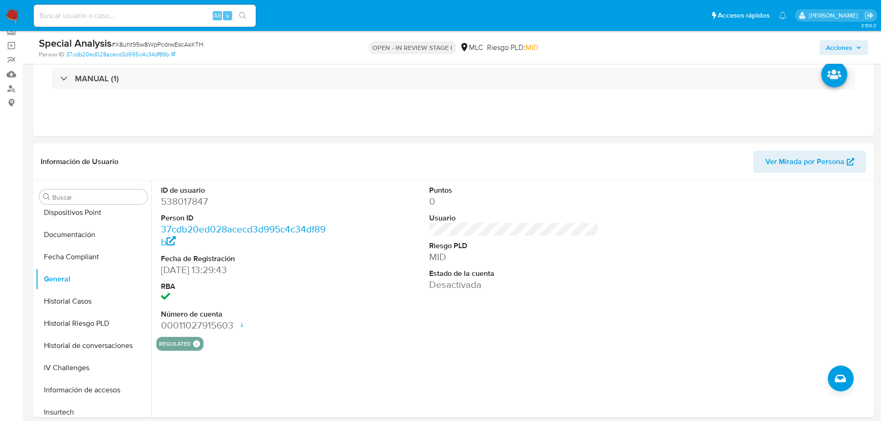
scroll to position [0, 0]
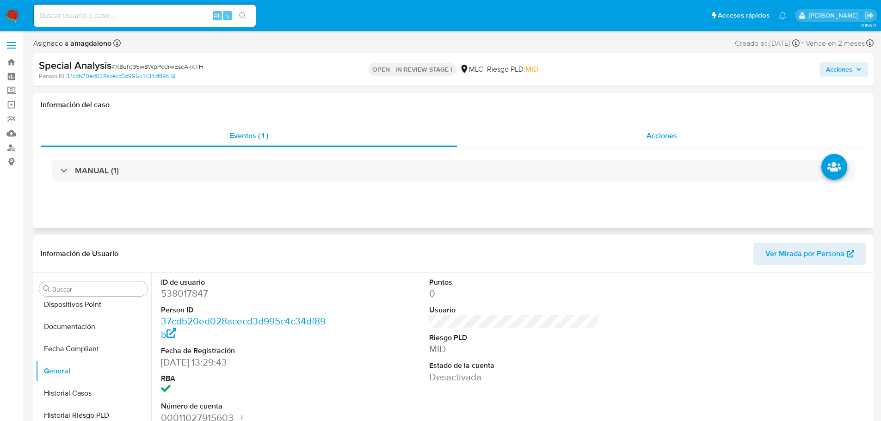
click at [601, 136] on div "Acciones" at bounding box center [661, 136] width 409 height 22
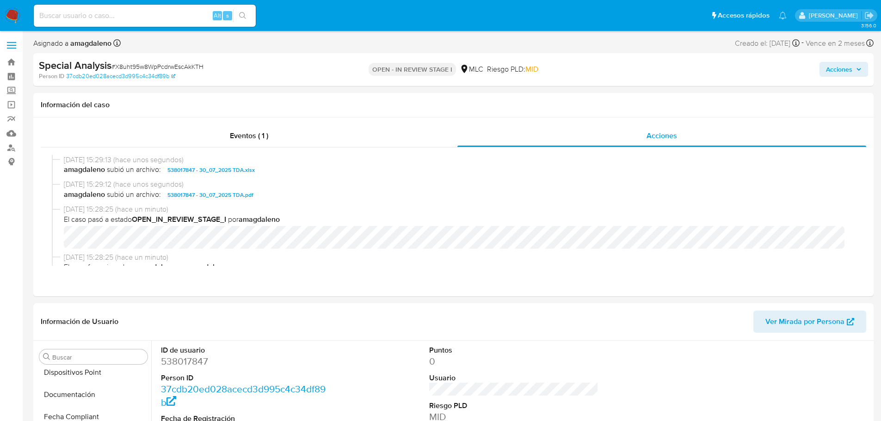
click at [839, 70] on span "Acciones" at bounding box center [839, 69] width 26 height 15
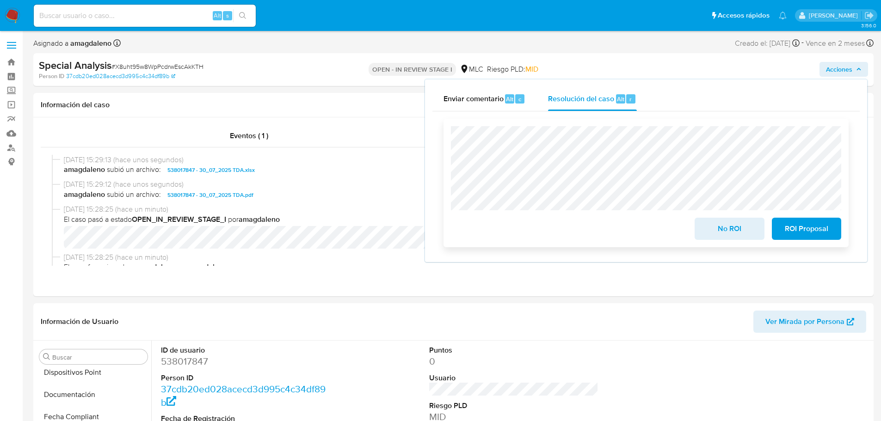
click at [802, 235] on span "ROI Proposal" at bounding box center [805, 229] width 45 height 20
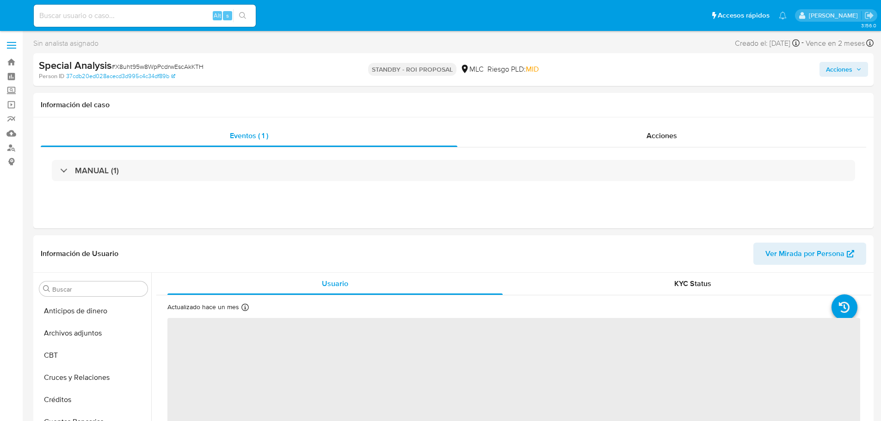
select select "10"
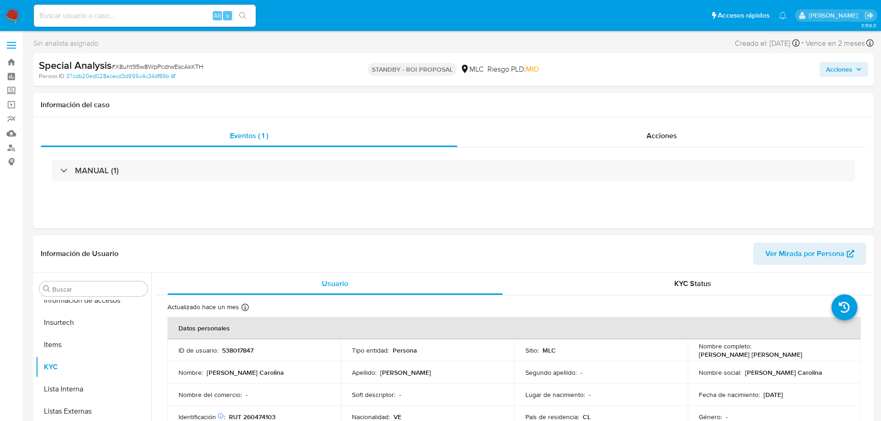
scroll to position [391, 0]
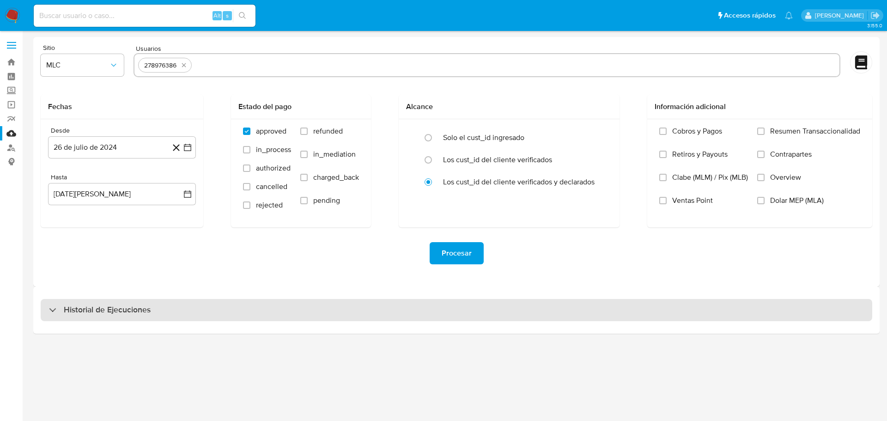
click at [165, 319] on div "Historial de Ejecuciones" at bounding box center [457, 310] width 832 height 22
select select "10"
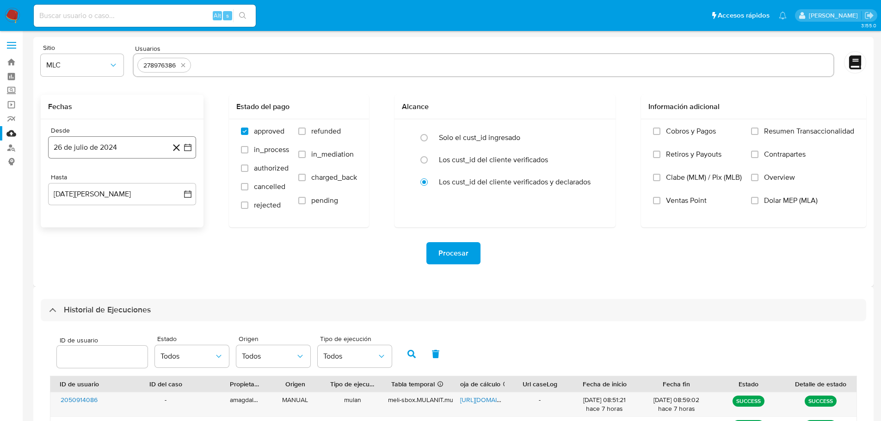
click at [190, 146] on icon "button" at bounding box center [187, 147] width 9 height 9
click at [178, 181] on icon "Mes siguiente" at bounding box center [179, 180] width 11 height 11
click at [245, 59] on input "text" at bounding box center [512, 65] width 635 height 15
click at [241, 63] on input "text" at bounding box center [512, 65] width 635 height 15
paste input "1005714701"
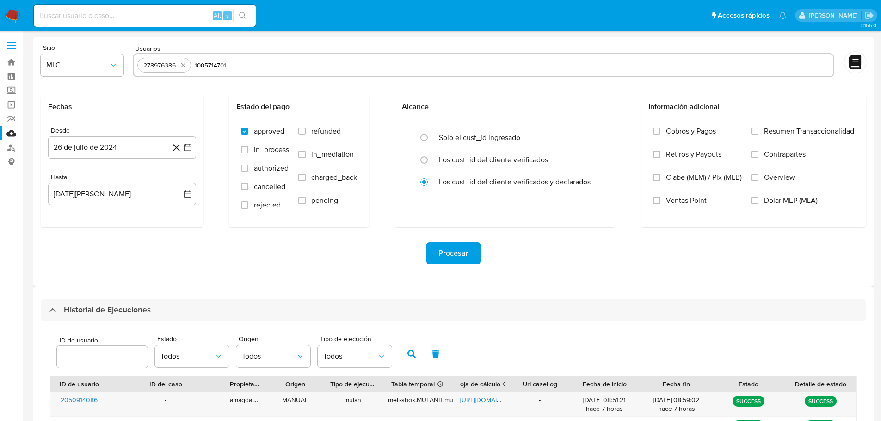
type input "1005714701"
click at [314, 66] on input "1005714701" at bounding box center [541, 65] width 576 height 15
paste input "1781416985"
type input "1781416985"
paste input "2050962292"
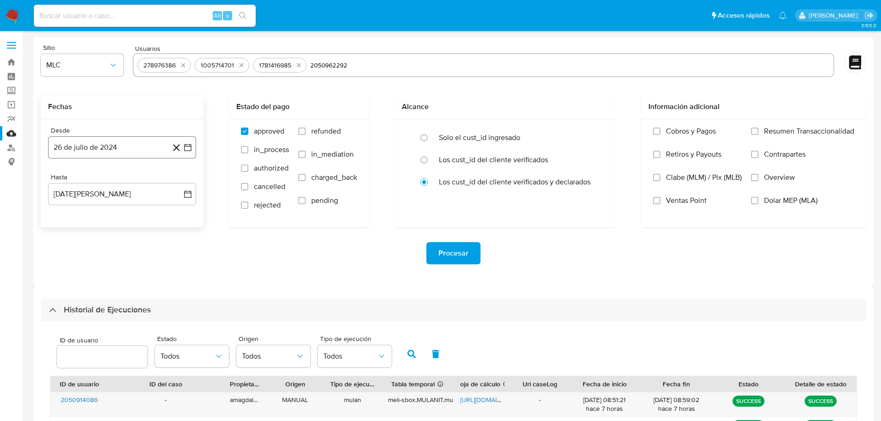
type input "2050962292"
click at [186, 147] on icon "button" at bounding box center [187, 147] width 9 height 9
click at [188, 147] on icon "button" at bounding box center [187, 147] width 7 height 7
click at [186, 145] on icon "button" at bounding box center [187, 147] width 7 height 7
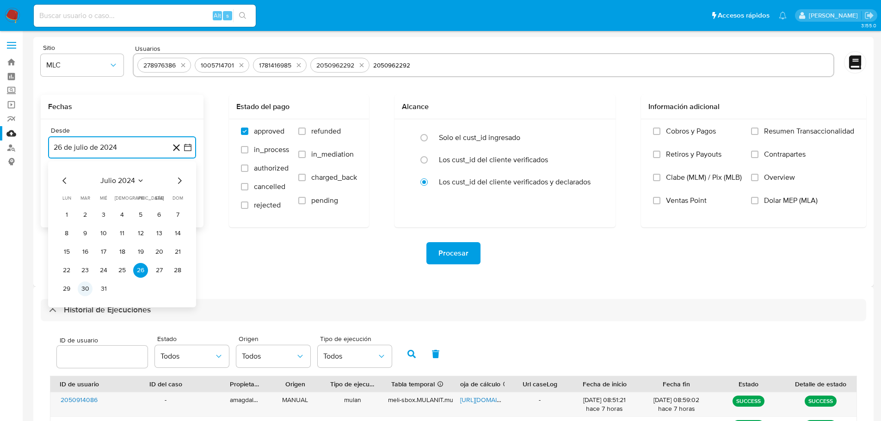
click at [87, 292] on button "30" at bounding box center [85, 289] width 15 height 15
click at [125, 194] on button "26 de agosto de 2025" at bounding box center [122, 194] width 148 height 22
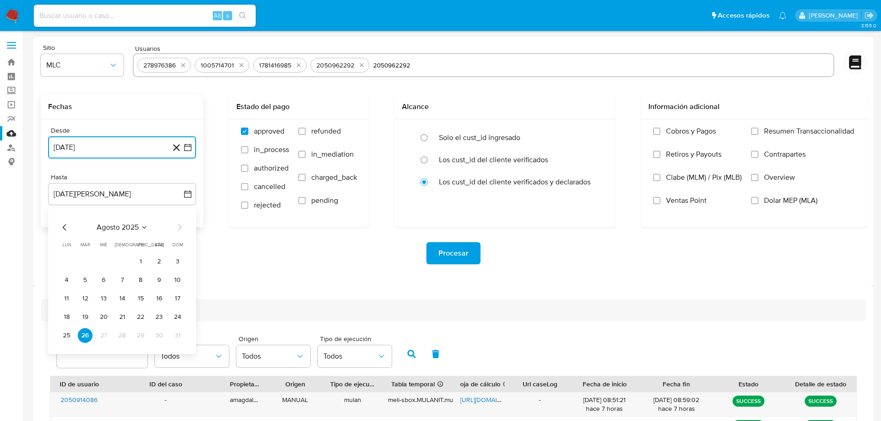
click at [66, 228] on icon "Mes anterior" at bounding box center [64, 227] width 11 height 11
click at [81, 335] on button "29" at bounding box center [85, 335] width 15 height 15
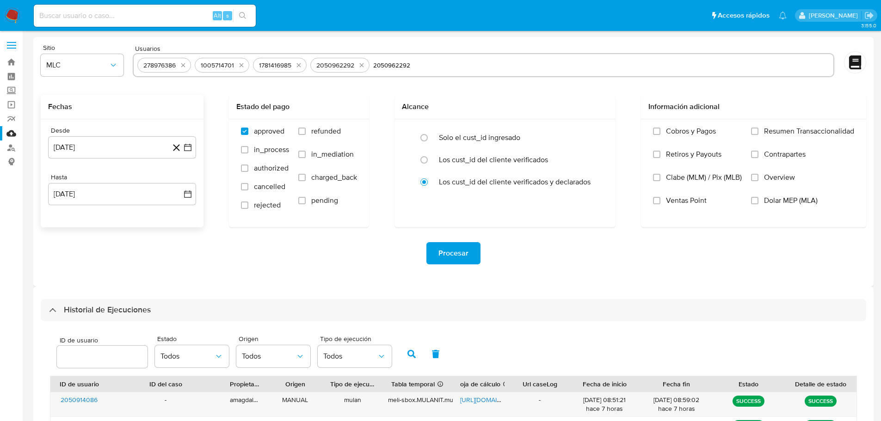
click at [155, 279] on div "Sitio MLC Usuarios 278976386 1005714701 1781416985 2050962292 2050962292 Fechas…" at bounding box center [453, 162] width 840 height 250
click at [459, 253] on span "Procesar" at bounding box center [453, 253] width 30 height 20
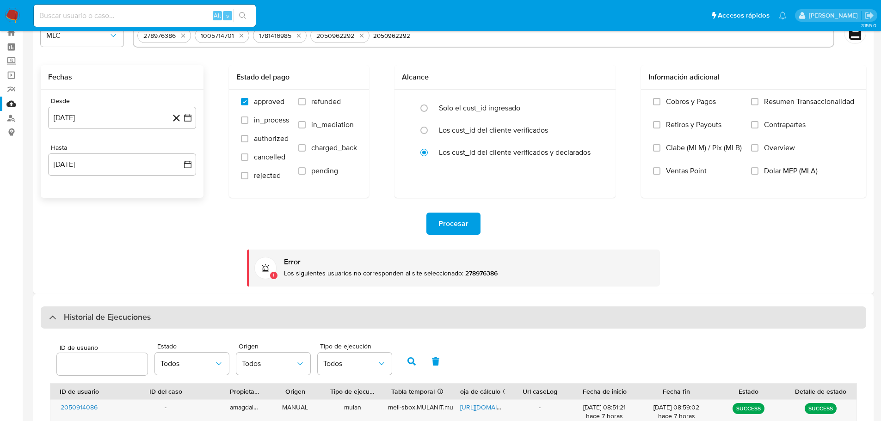
scroll to position [185, 0]
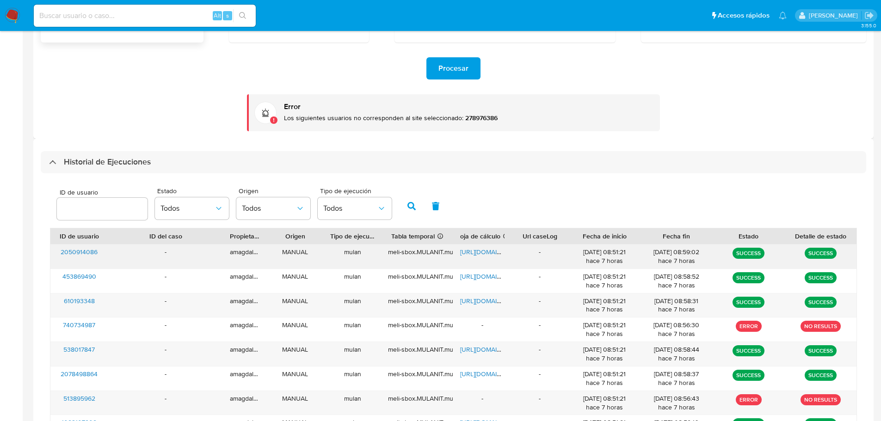
click at [90, 268] on div "2050914086" at bounding box center [79, 257] width 58 height 24
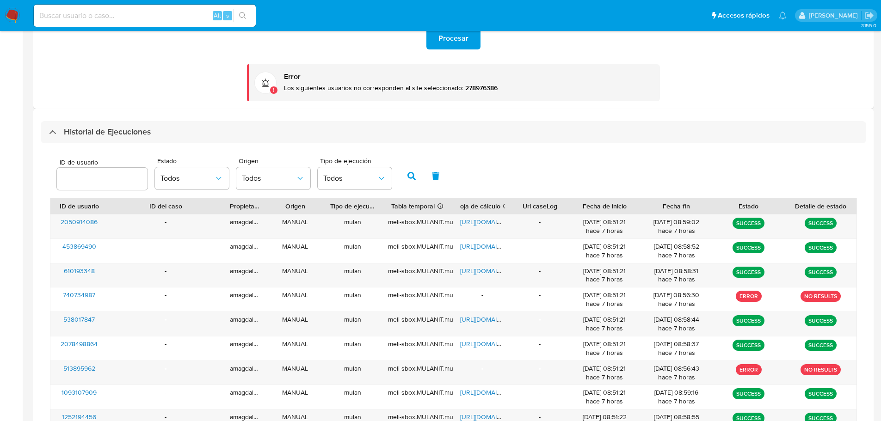
scroll to position [231, 0]
